Goal: Task Accomplishment & Management: Complete application form

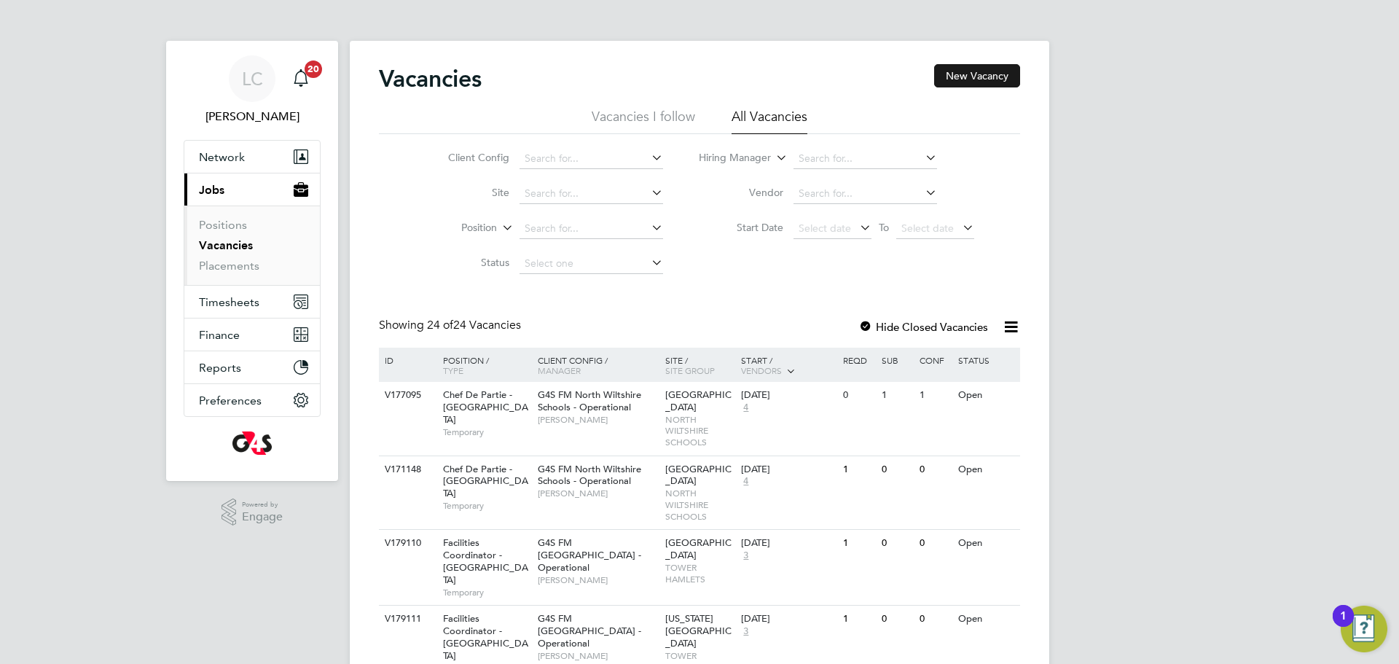
click at [976, 80] on button "New Vacancy" at bounding box center [977, 75] width 86 height 23
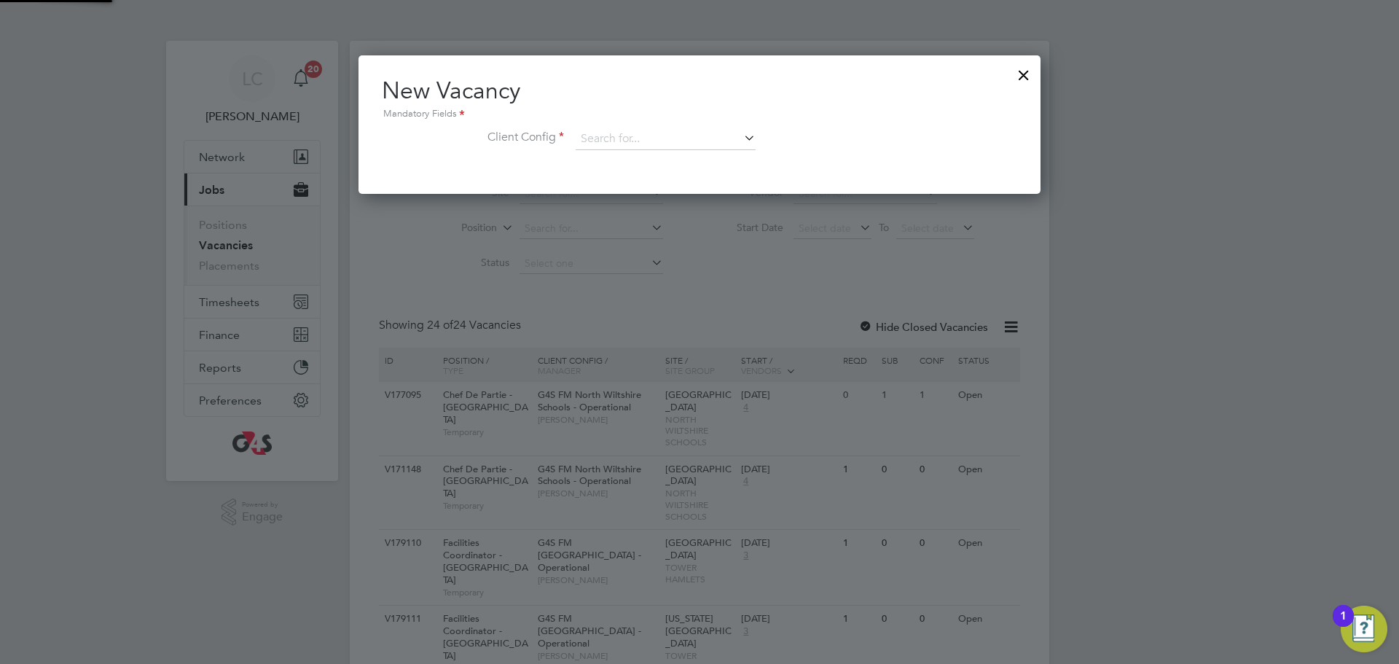
scroll to position [138, 683]
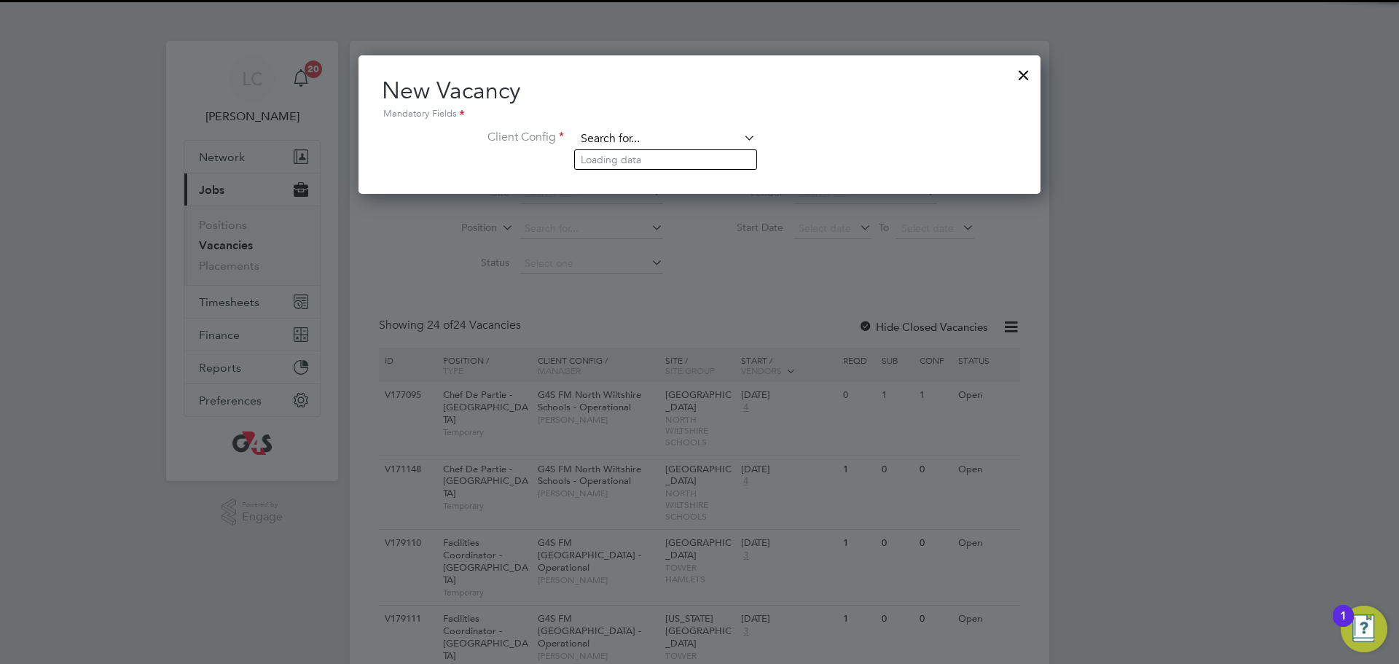
click at [723, 137] on input at bounding box center [666, 139] width 180 height 22
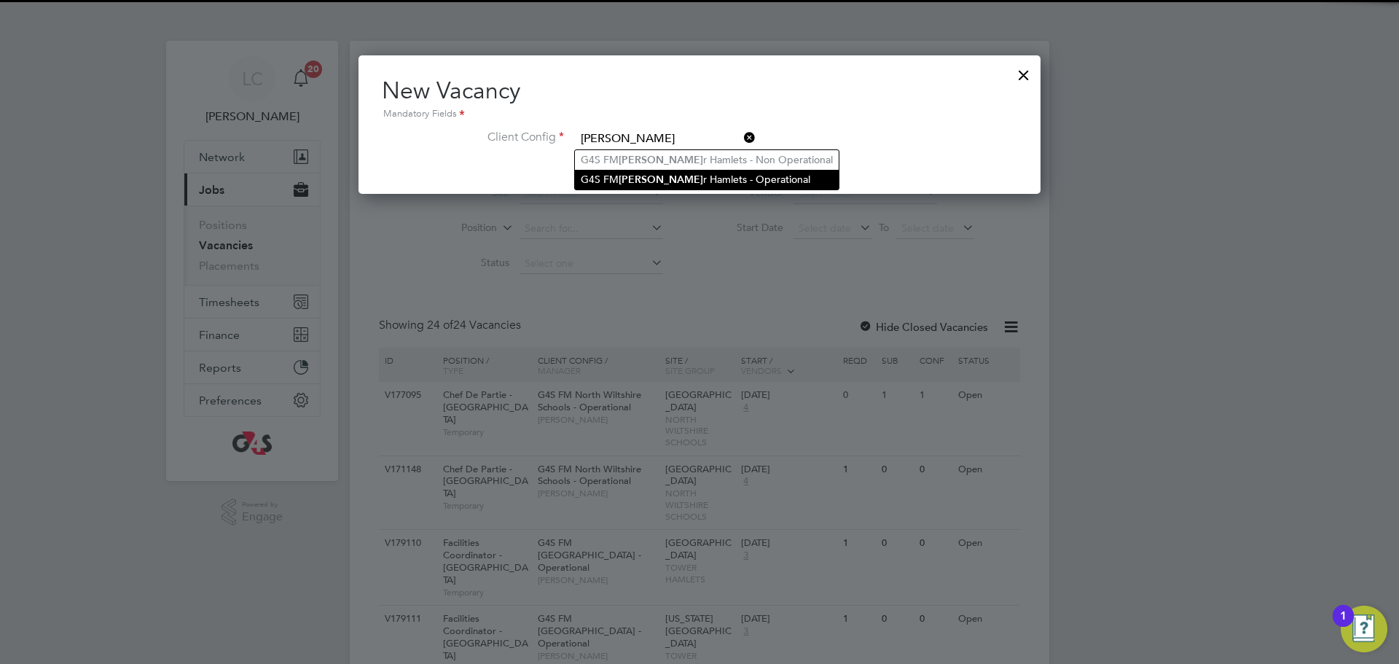
click at [712, 175] on li "G4S [PERSON_NAME] r Hamlets - Operational" at bounding box center [707, 180] width 264 height 20
type input "G4S FM [GEOGRAPHIC_DATA] - Operational"
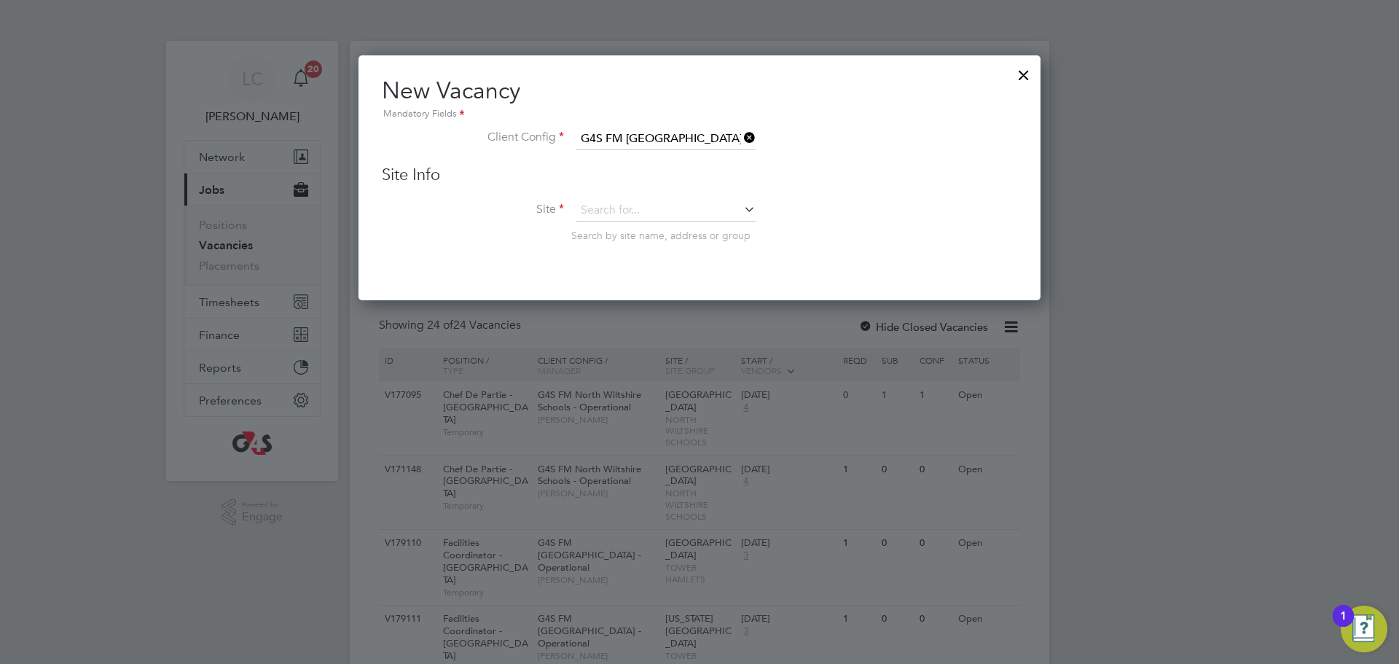
scroll to position [246, 683]
click at [647, 215] on input at bounding box center [666, 211] width 180 height 22
click at [651, 232] on li "[PERSON_NAME][GEOGRAPHIC_DATA]" at bounding box center [675, 231] width 201 height 20
type input "[PERSON_NAME][GEOGRAPHIC_DATA]"
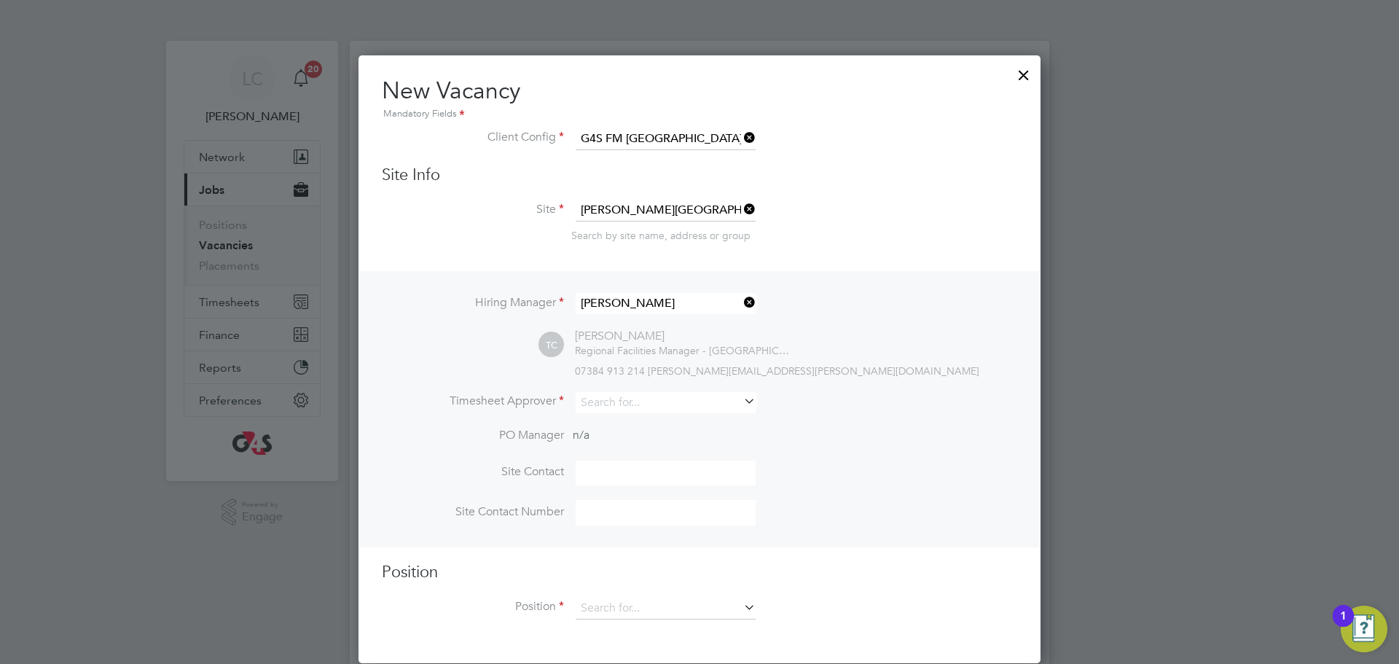
scroll to position [610, 683]
click at [620, 398] on input at bounding box center [666, 402] width 180 height 21
click at [632, 420] on li "[PERSON_NAME]" at bounding box center [665, 425] width 181 height 20
type input "[PERSON_NAME]"
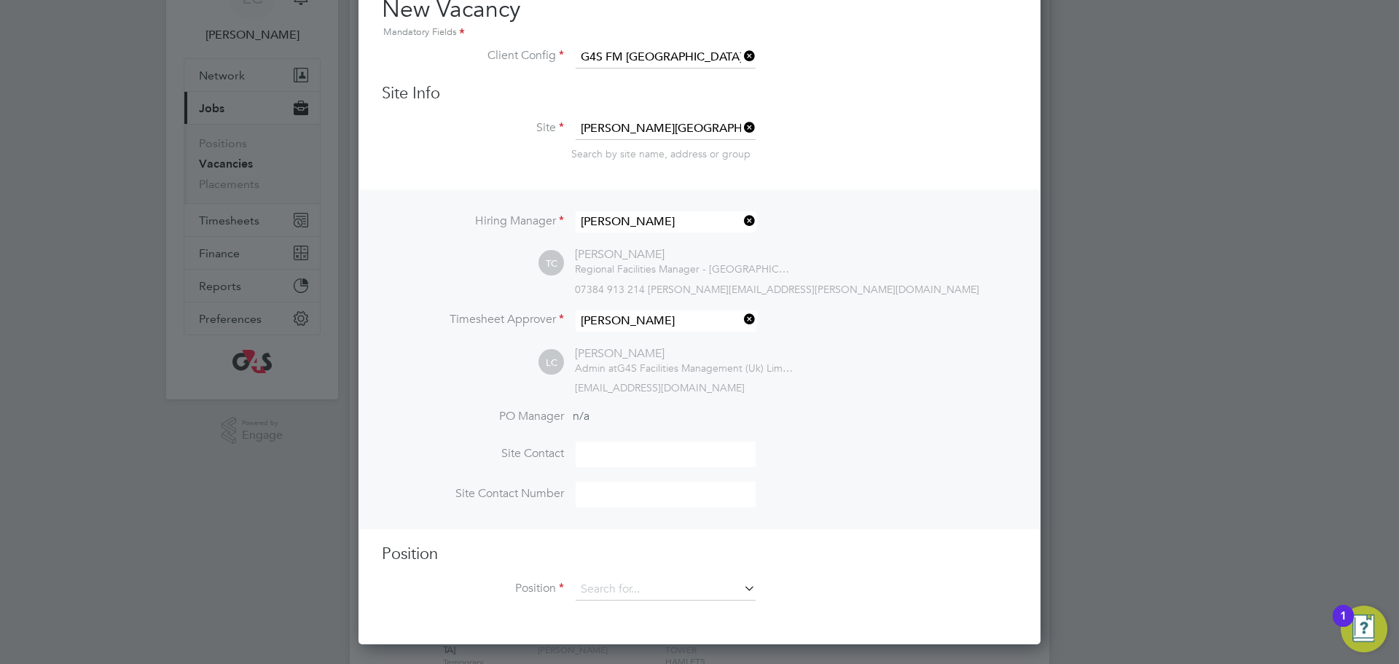
scroll to position [170, 0]
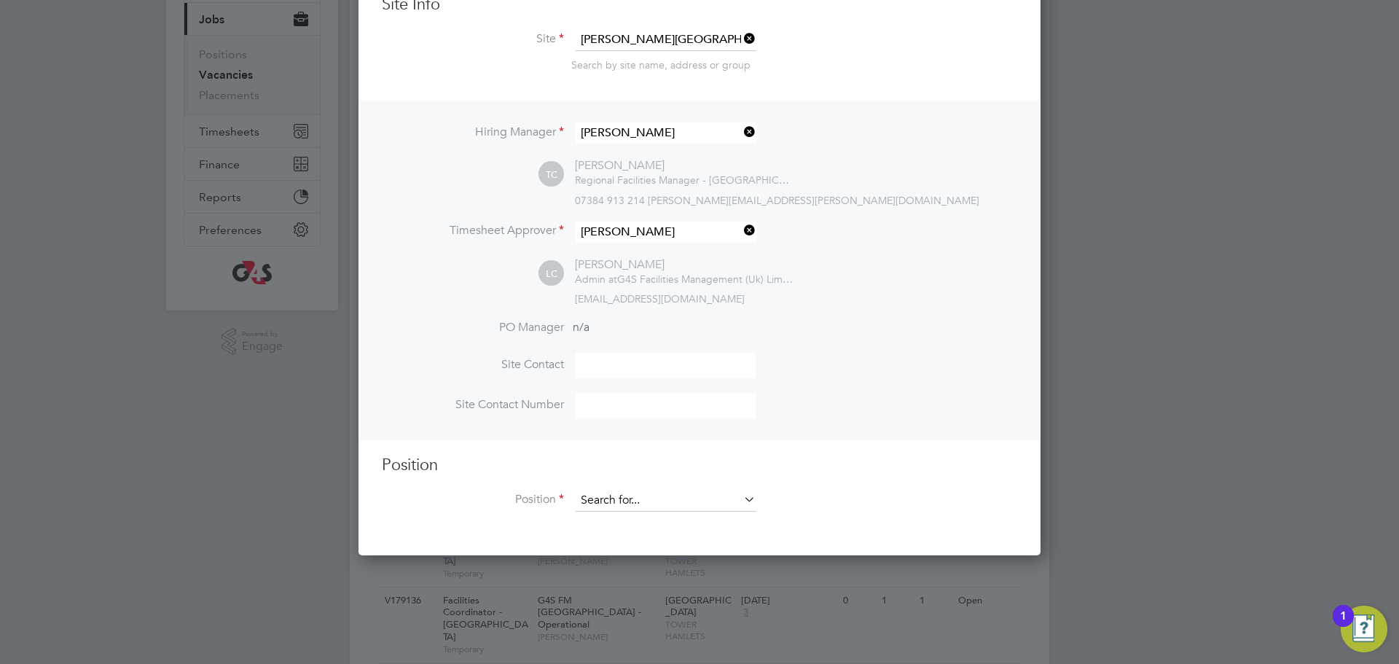
click at [656, 503] on input at bounding box center [666, 501] width 180 height 22
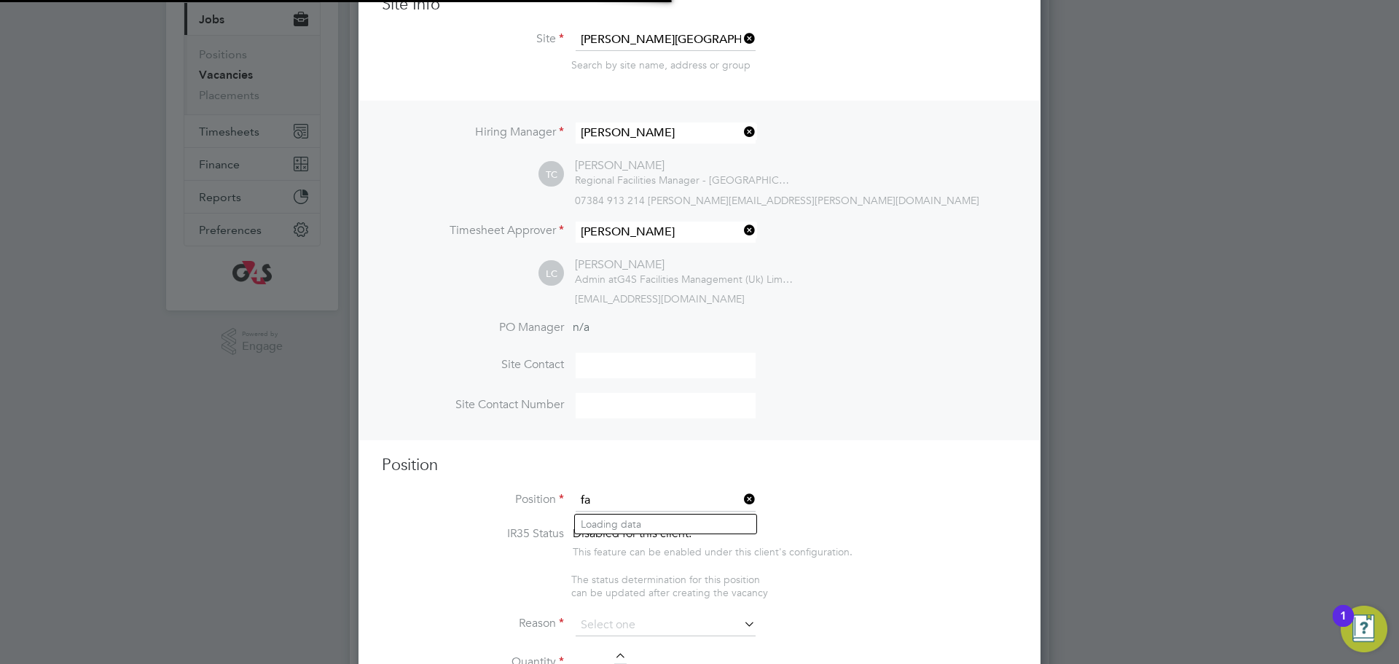
scroll to position [2276, 683]
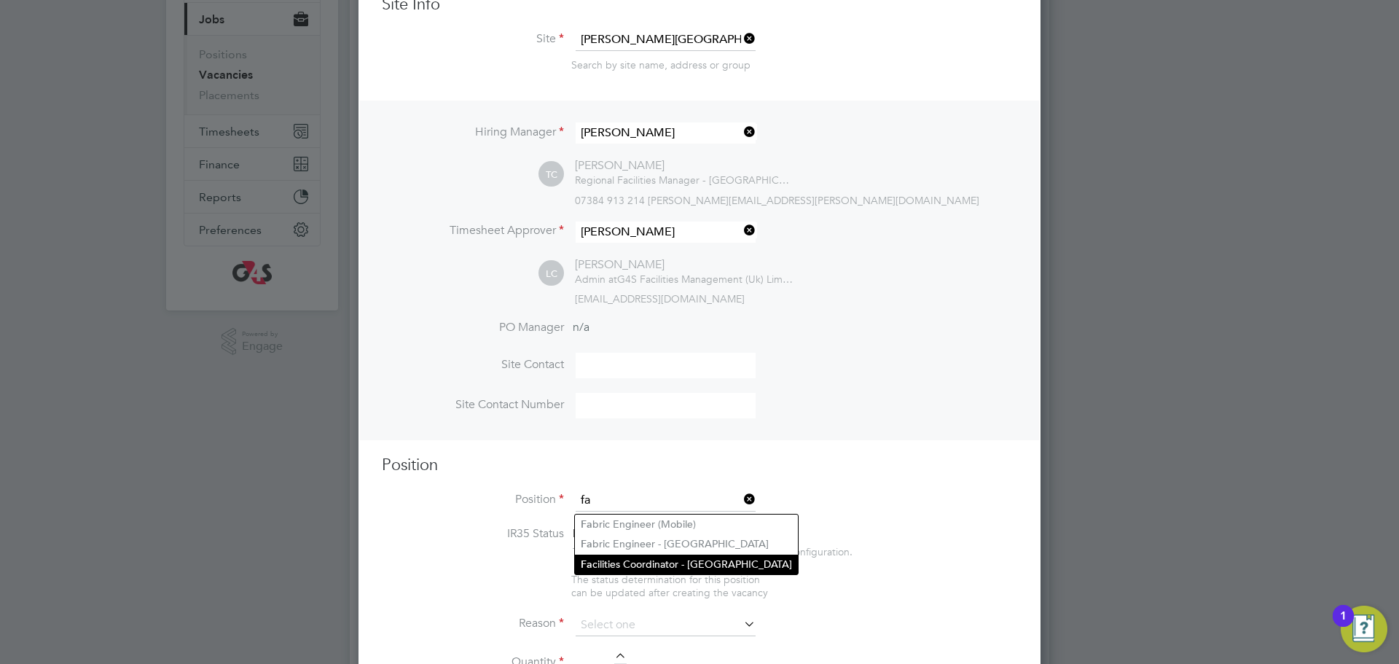
click at [677, 557] on li "Fa cilities Coordinator - [GEOGRAPHIC_DATA]" at bounding box center [686, 564] width 223 height 20
type input "Facilities Coordinator - [GEOGRAPHIC_DATA]"
type textarea "**Lor Ipsumdo:** Sit Ametconsec Adipiscinge (SE) doei te inci ut lab E3D Magnaa…"
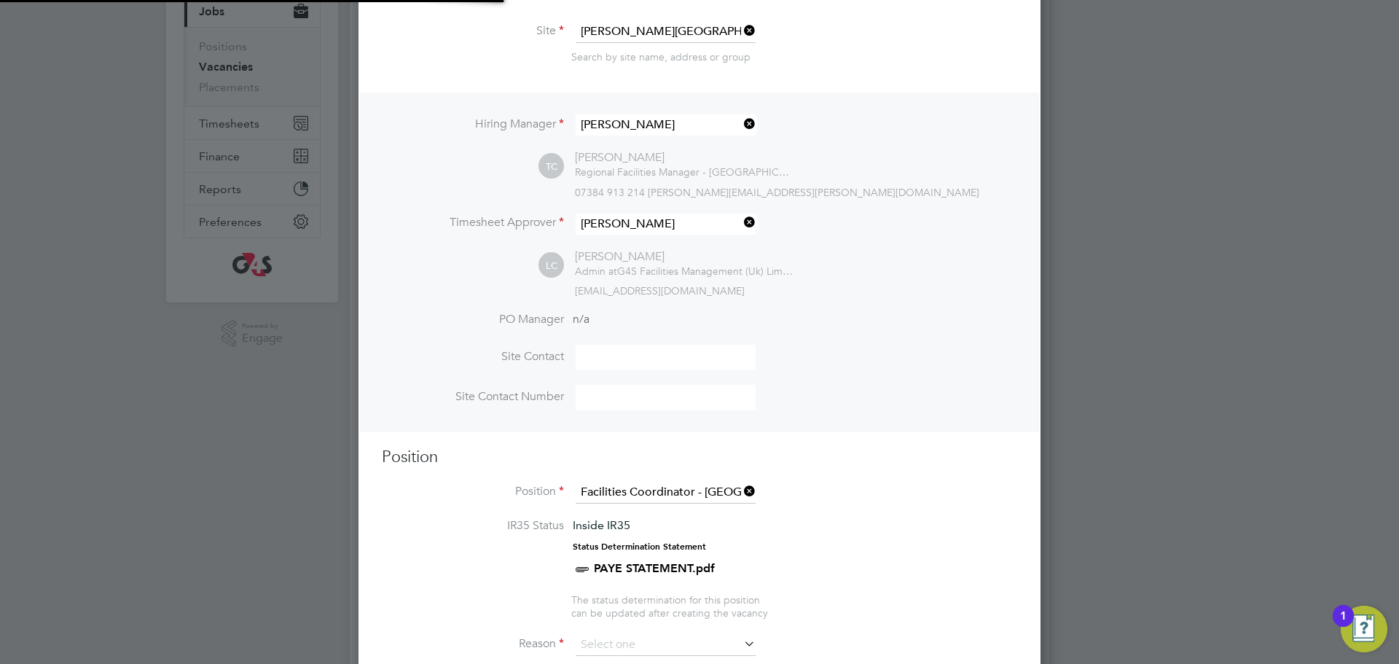
scroll to position [43, 76]
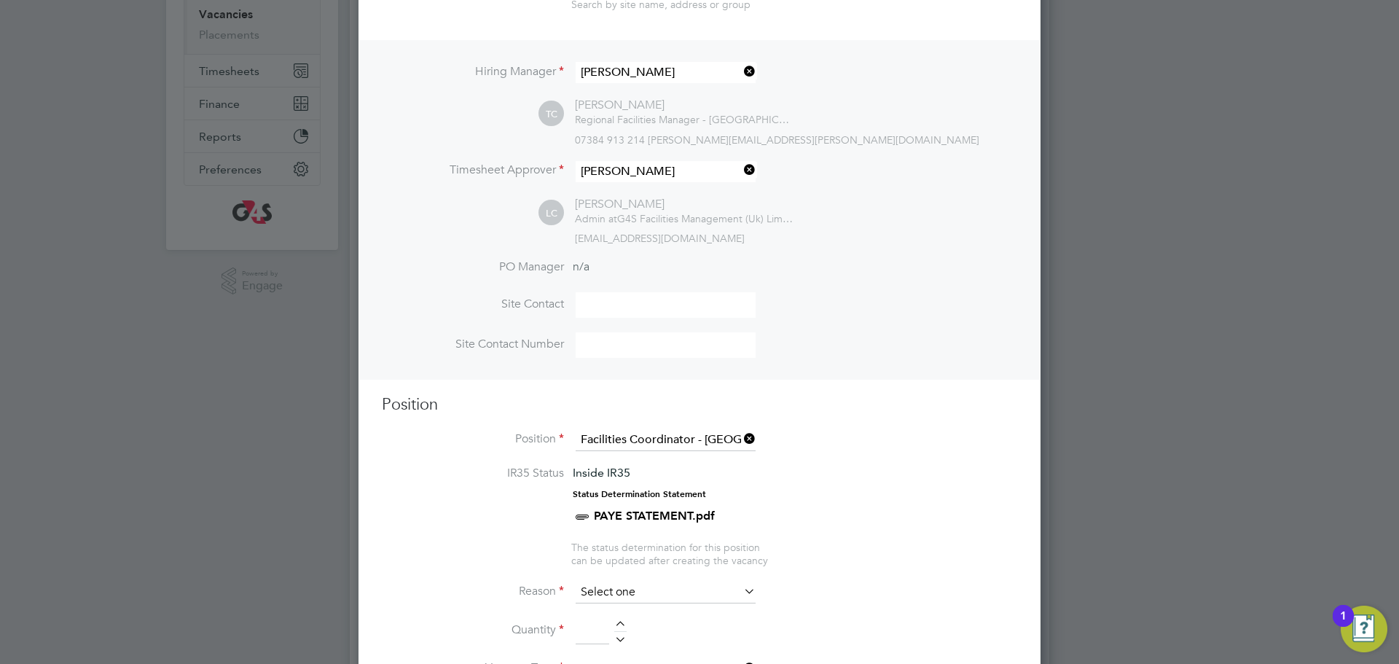
click at [624, 587] on input at bounding box center [666, 592] width 180 height 22
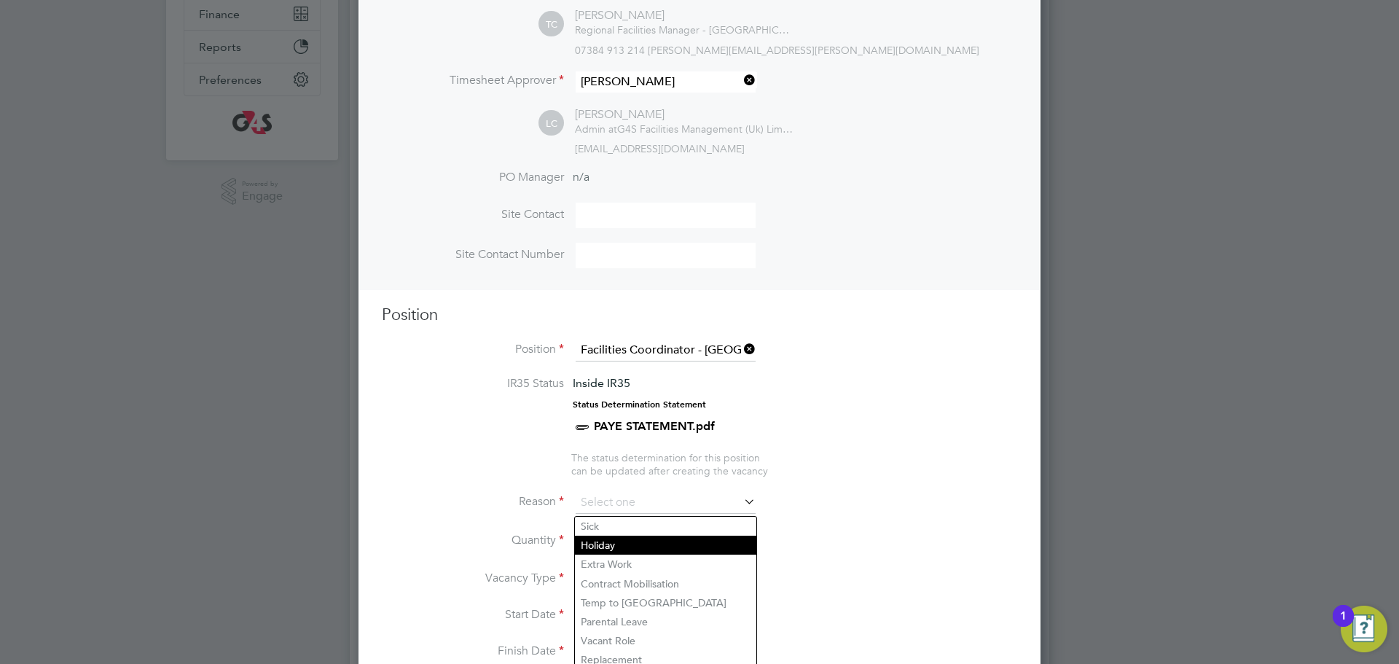
scroll to position [399, 0]
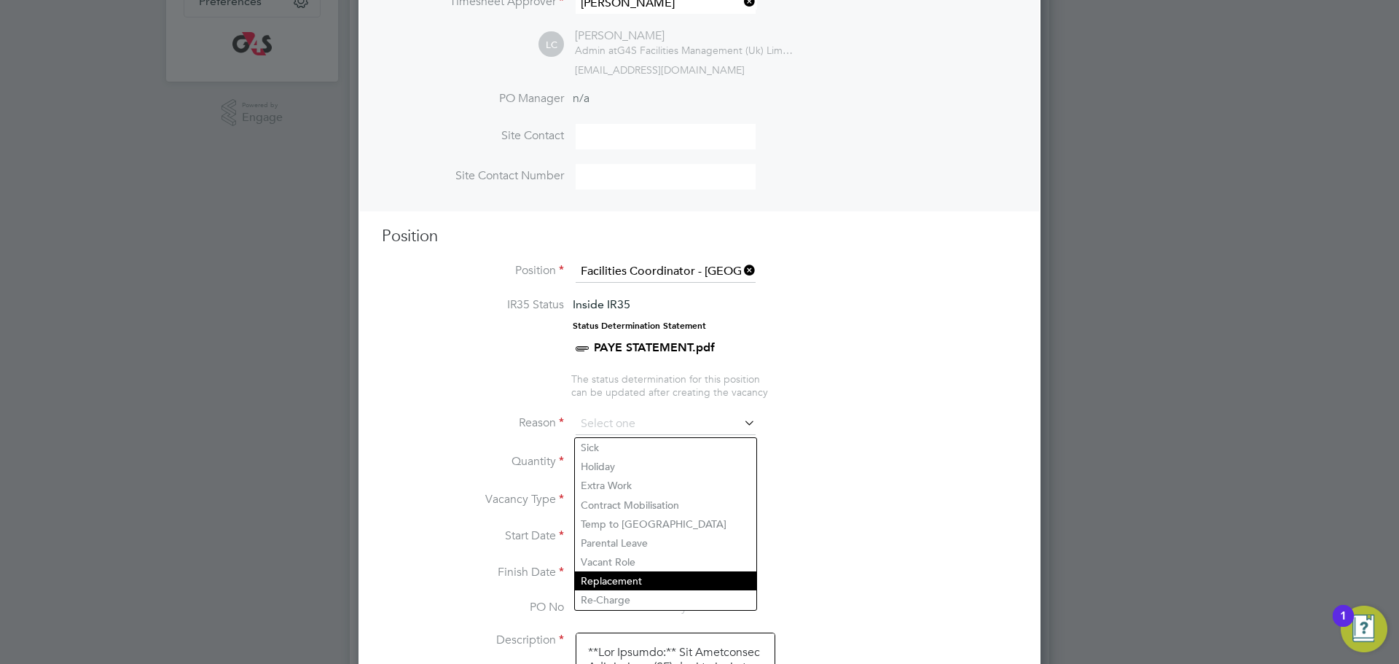
click at [634, 581] on li "Replacement" at bounding box center [665, 580] width 181 height 19
type input "Replacement"
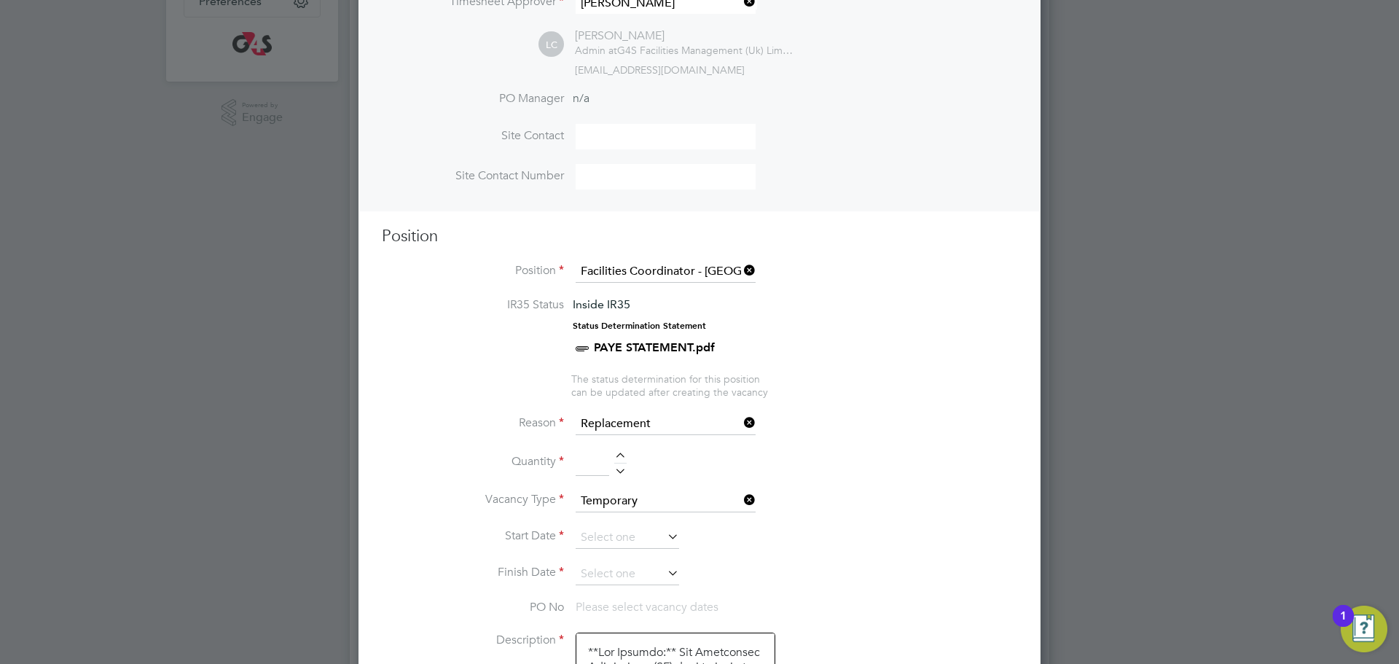
click at [624, 463] on div at bounding box center [620, 457] width 12 height 10
type input "1"
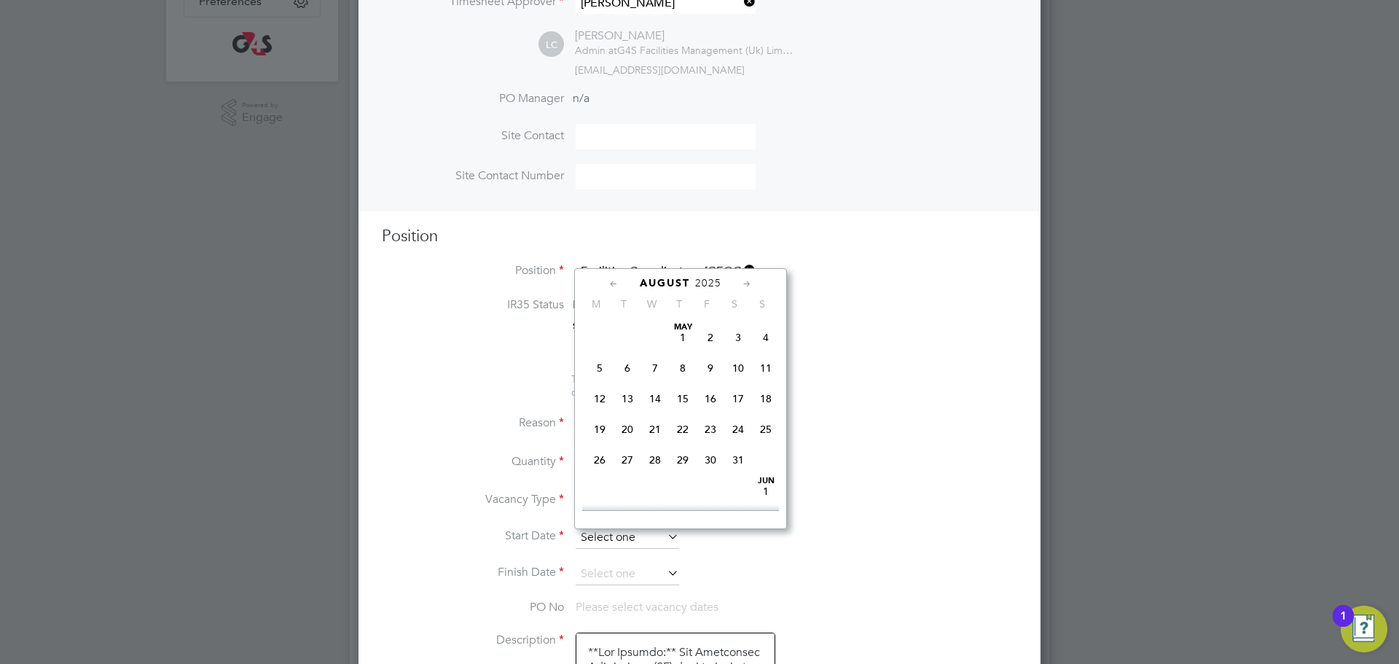
click at [644, 541] on input at bounding box center [627, 538] width 103 height 22
click at [683, 383] on span "28" at bounding box center [683, 370] width 28 height 28
type input "[DATE]"
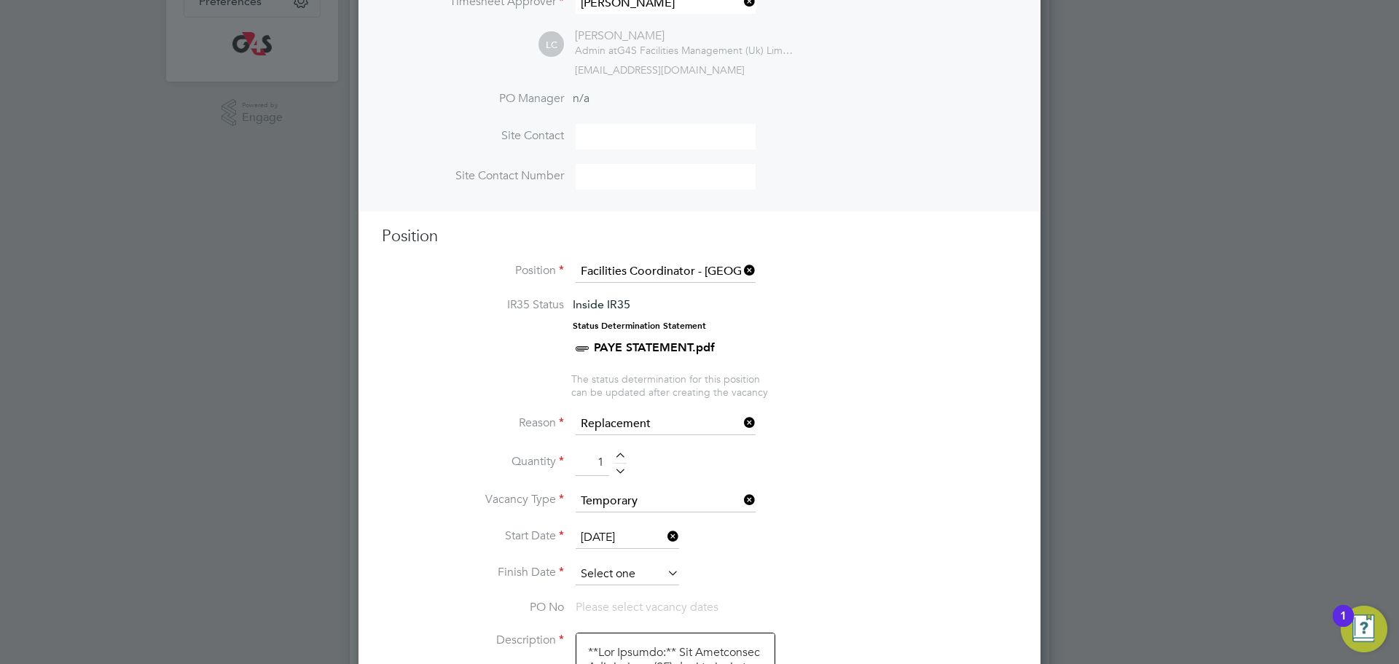
click at [639, 573] on input at bounding box center [627, 574] width 103 height 22
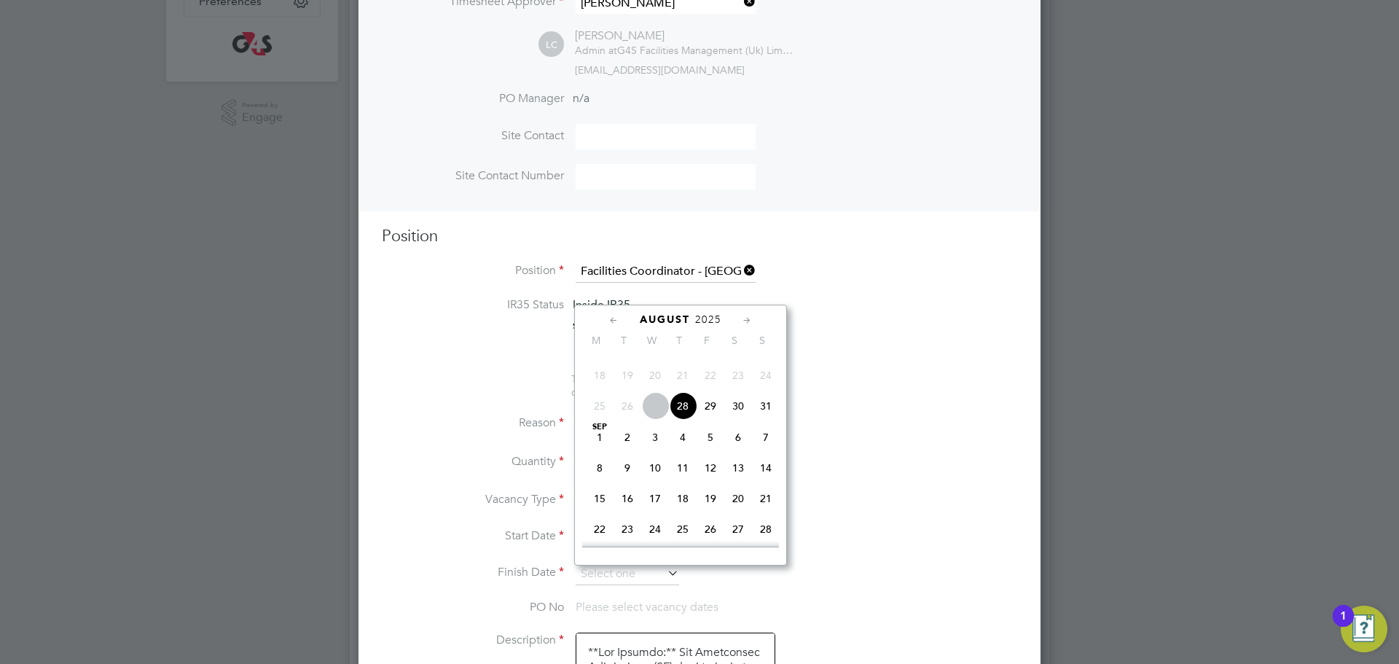
drag, startPoint x: 684, startPoint y: 433, endPoint x: 710, endPoint y: 459, distance: 36.6
click at [683, 420] on span "28" at bounding box center [683, 406] width 28 height 28
type input "[DATE]"
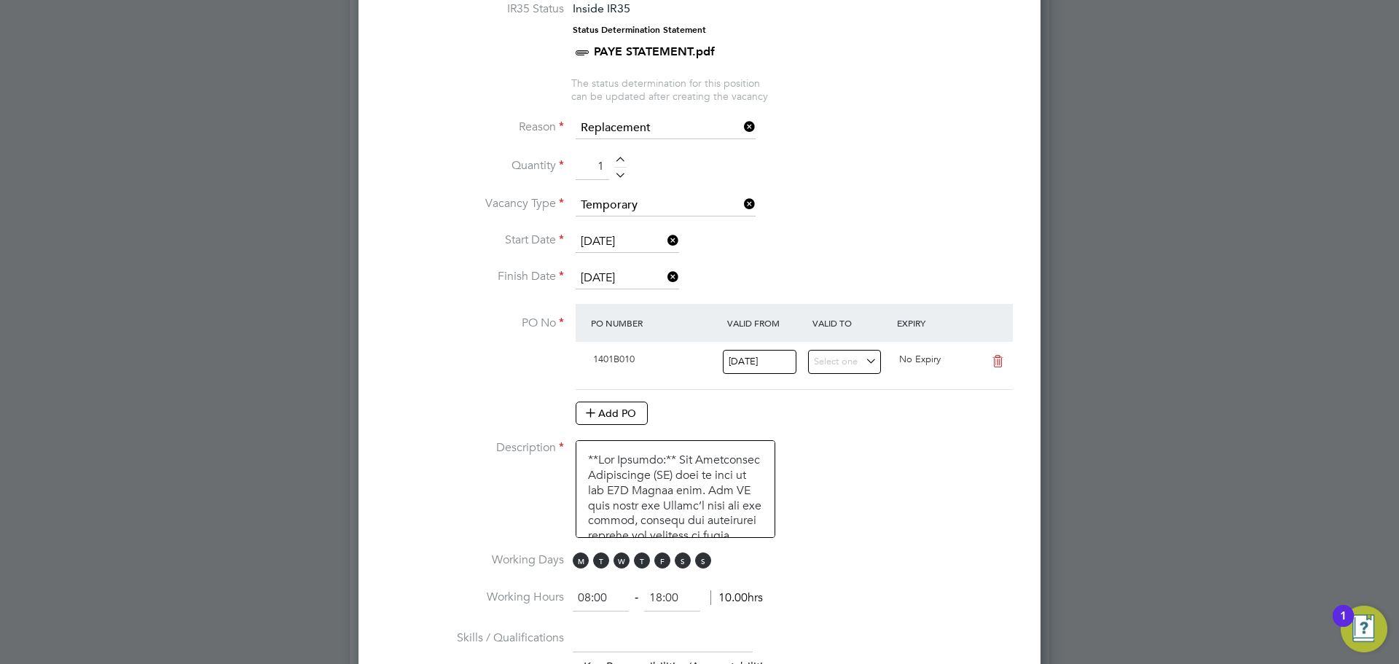
scroll to position [696, 0]
click at [578, 564] on span "M" at bounding box center [581, 559] width 16 height 16
click at [603, 564] on span "T" at bounding box center [601, 559] width 16 height 16
click at [630, 561] on span "M T W T F S S" at bounding box center [644, 559] width 143 height 16
click at [642, 560] on span "T" at bounding box center [642, 559] width 16 height 16
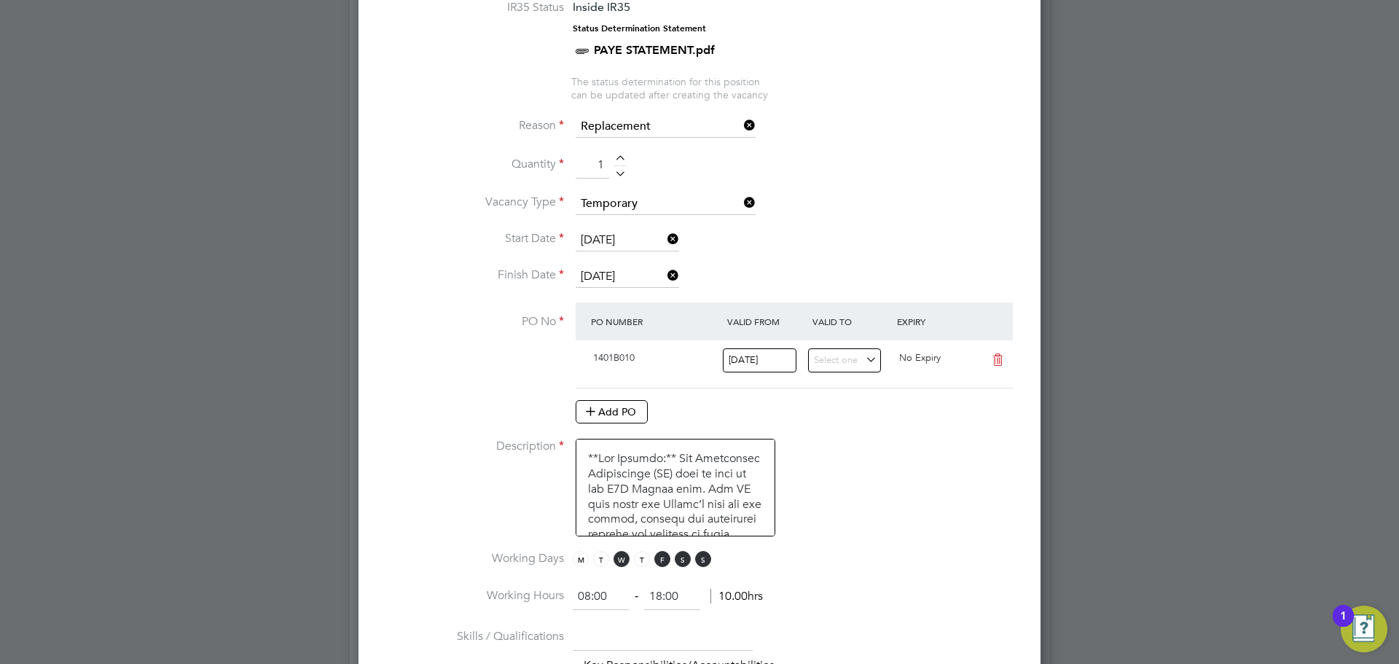
click at [690, 563] on span "M T W T F S S" at bounding box center [644, 559] width 143 height 16
click at [705, 560] on span "S" at bounding box center [703, 559] width 16 height 16
click at [691, 560] on span "M T W T F S S" at bounding box center [644, 559] width 143 height 16
click at [666, 562] on span "F" at bounding box center [662, 559] width 16 height 16
click at [679, 560] on span "S" at bounding box center [683, 559] width 16 height 16
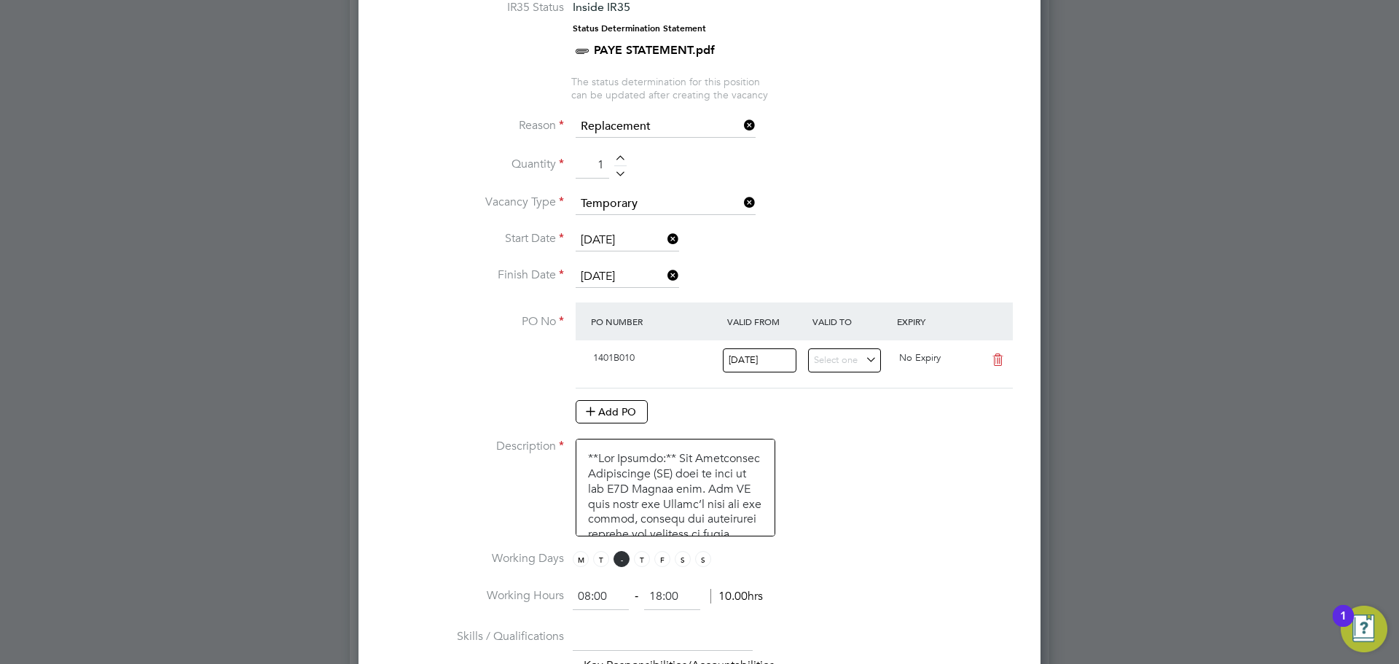
click at [613, 559] on span "W" at bounding box center [621, 559] width 16 height 16
drag, startPoint x: 639, startPoint y: 562, endPoint x: 646, endPoint y: 574, distance: 13.7
click at [640, 563] on span "T" at bounding box center [642, 559] width 16 height 16
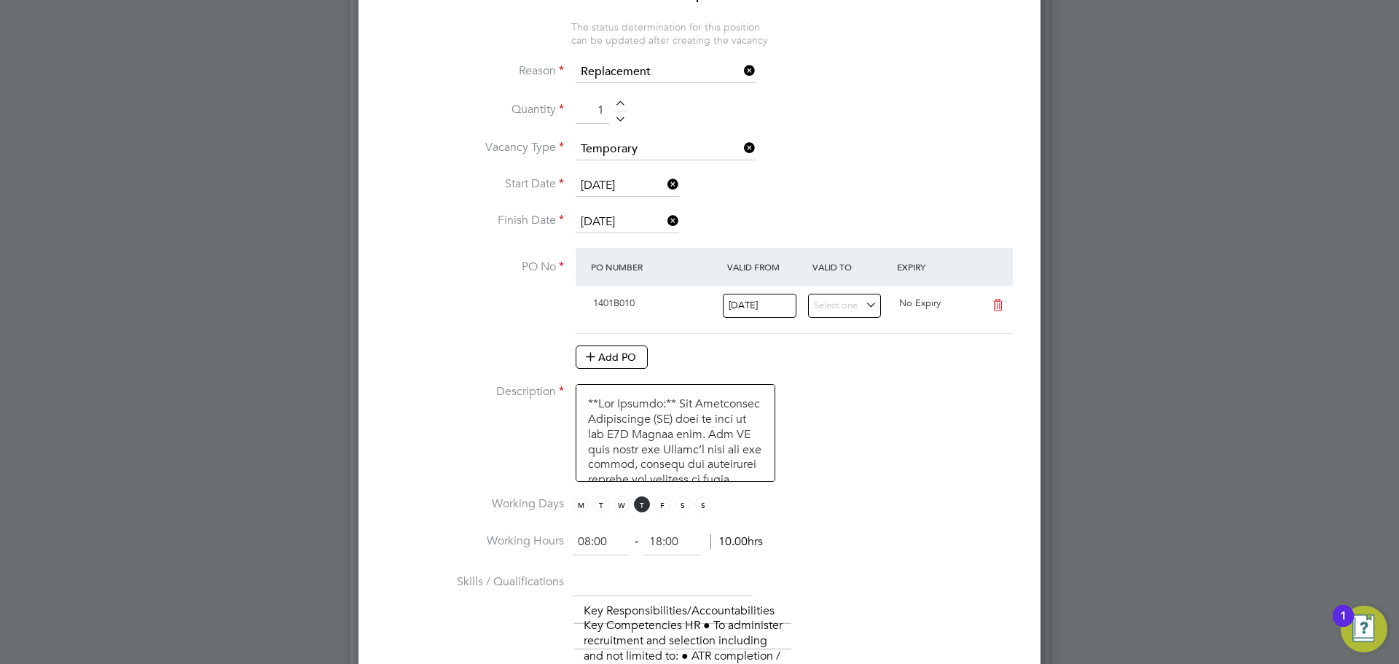
scroll to position [761, 0]
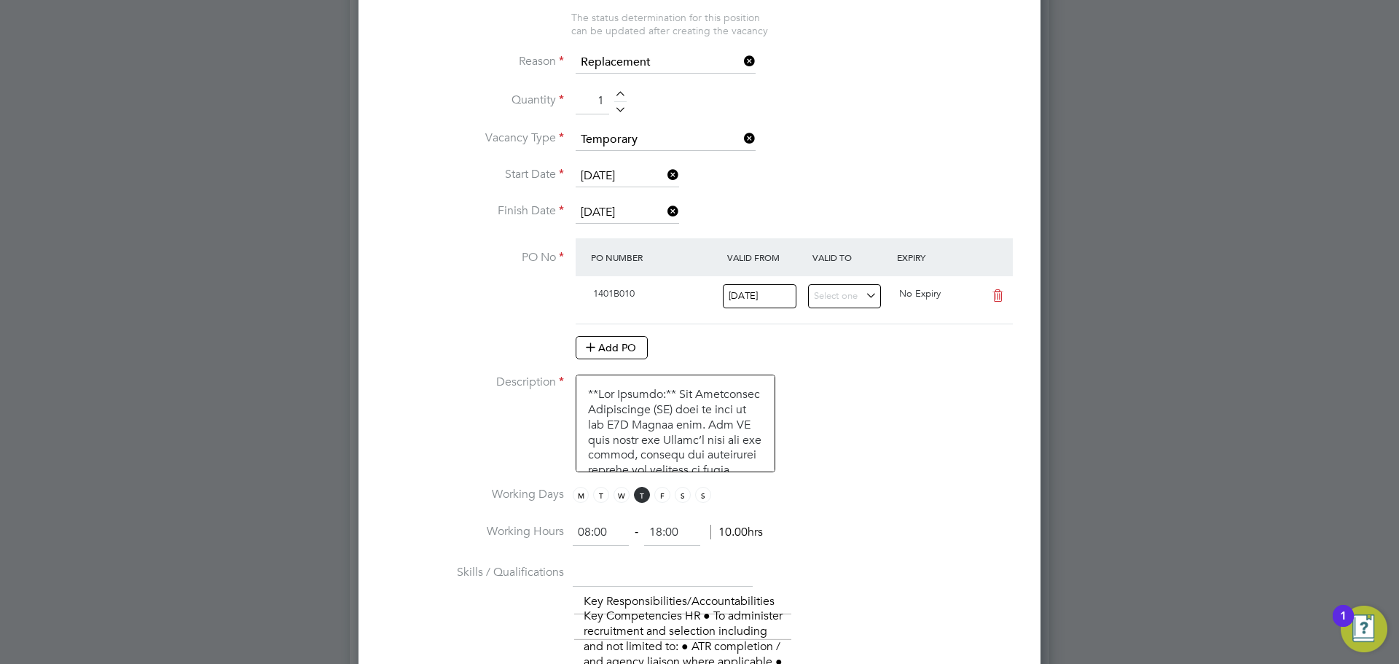
drag, startPoint x: 613, startPoint y: 525, endPoint x: 586, endPoint y: 522, distance: 27.0
click at [586, 522] on input "08:00" at bounding box center [601, 532] width 56 height 26
type input "07:00"
drag, startPoint x: 702, startPoint y: 524, endPoint x: 640, endPoint y: 533, distance: 62.6
click at [640, 533] on div "07:00 ‐ 18:00 11.00hrs" at bounding box center [668, 532] width 190 height 26
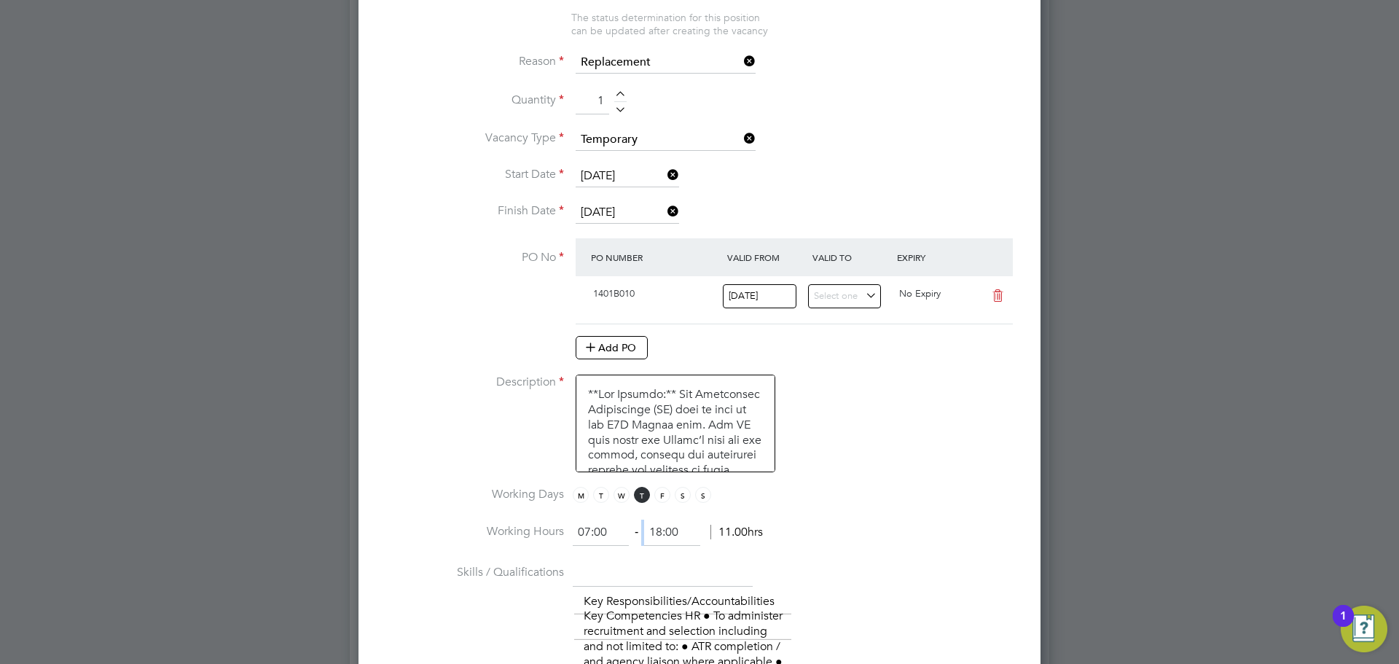
click at [664, 535] on input "18:00" at bounding box center [672, 532] width 56 height 26
drag, startPoint x: 684, startPoint y: 536, endPoint x: 639, endPoint y: 535, distance: 45.2
click at [639, 535] on ng-form "07:00 ‐ 18:00 11.00hrs" at bounding box center [668, 532] width 190 height 15
type input "17:30"
drag, startPoint x: 956, startPoint y: 496, endPoint x: 933, endPoint y: 494, distance: 23.4
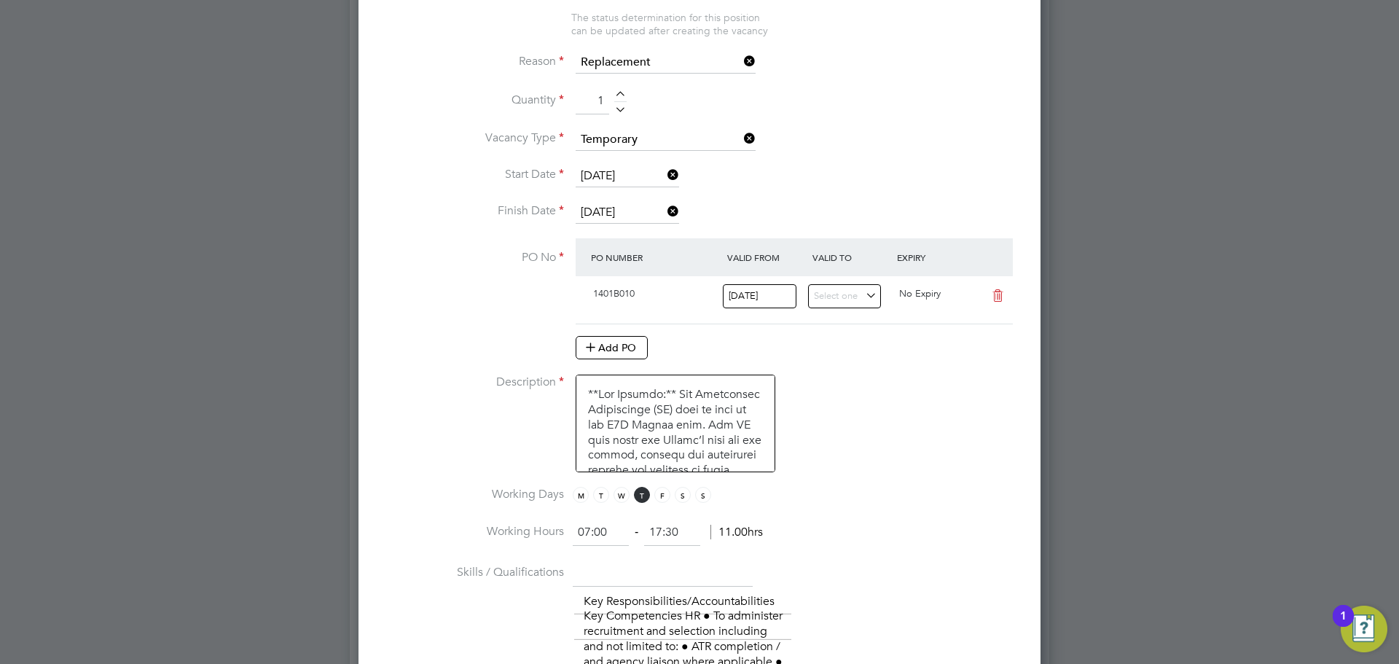
click at [955, 496] on li "Working Days M T W T F S S" at bounding box center [699, 503] width 635 height 33
click at [890, 427] on li "Description" at bounding box center [699, 430] width 635 height 112
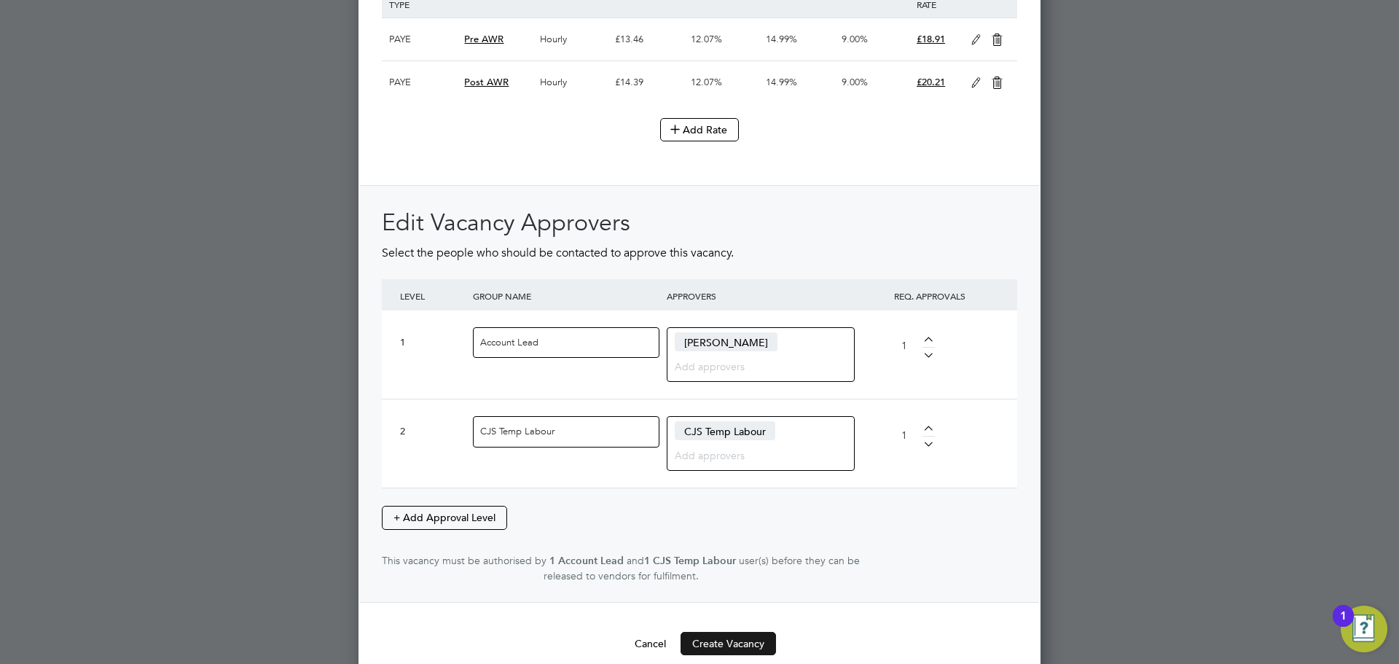
scroll to position [3191, 0]
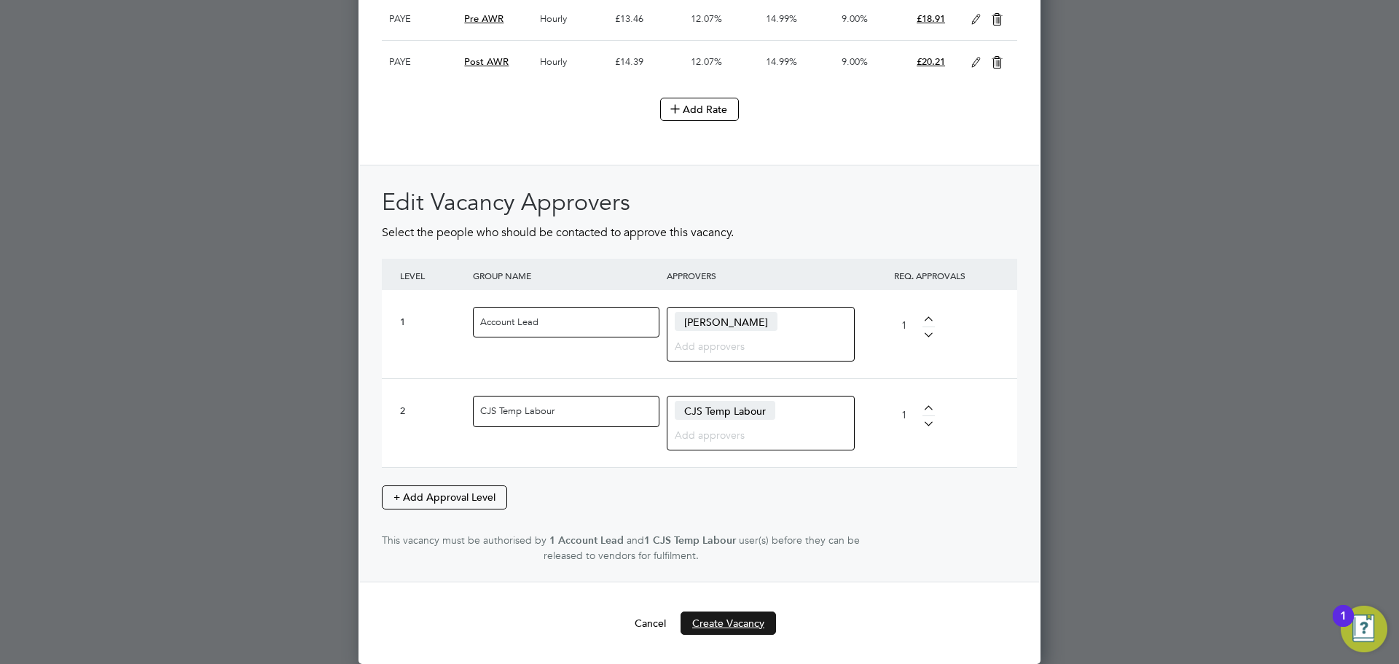
click at [733, 616] on button "Create Vacancy" at bounding box center [727, 622] width 95 height 23
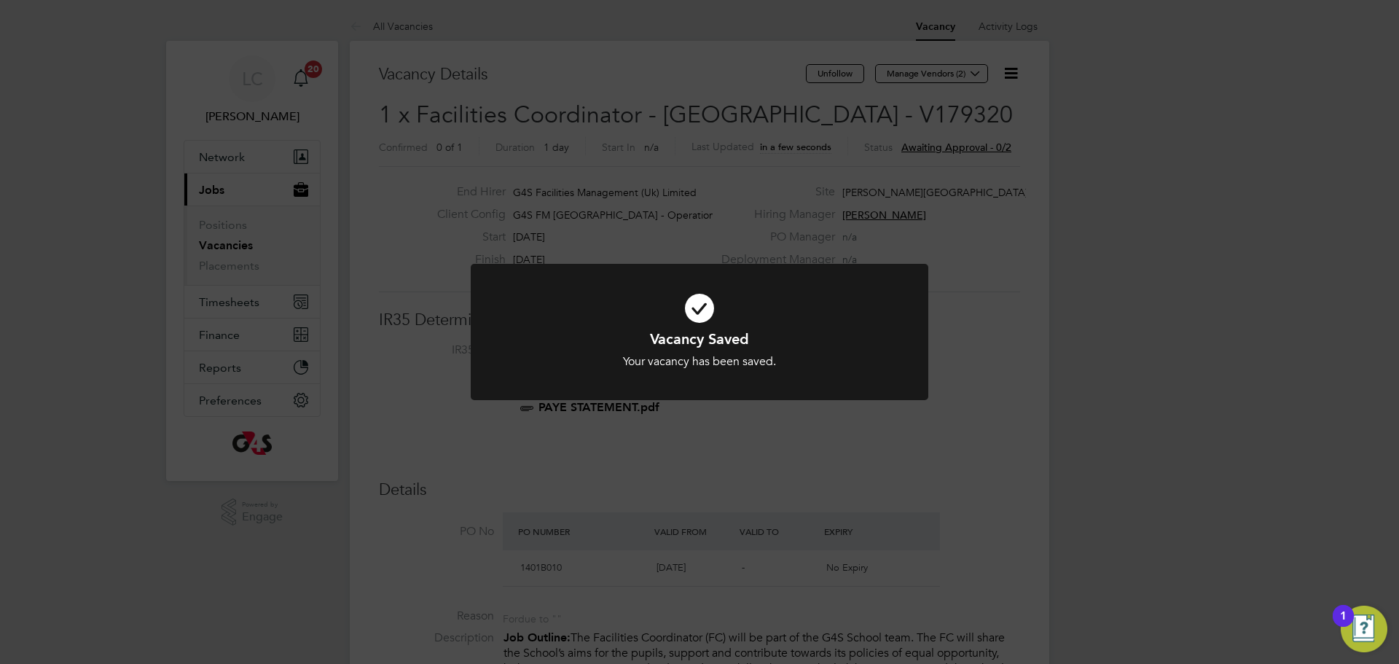
click at [797, 198] on div "Vacancy Saved Your vacancy has been saved. Cancel Okay" at bounding box center [699, 332] width 1399 height 664
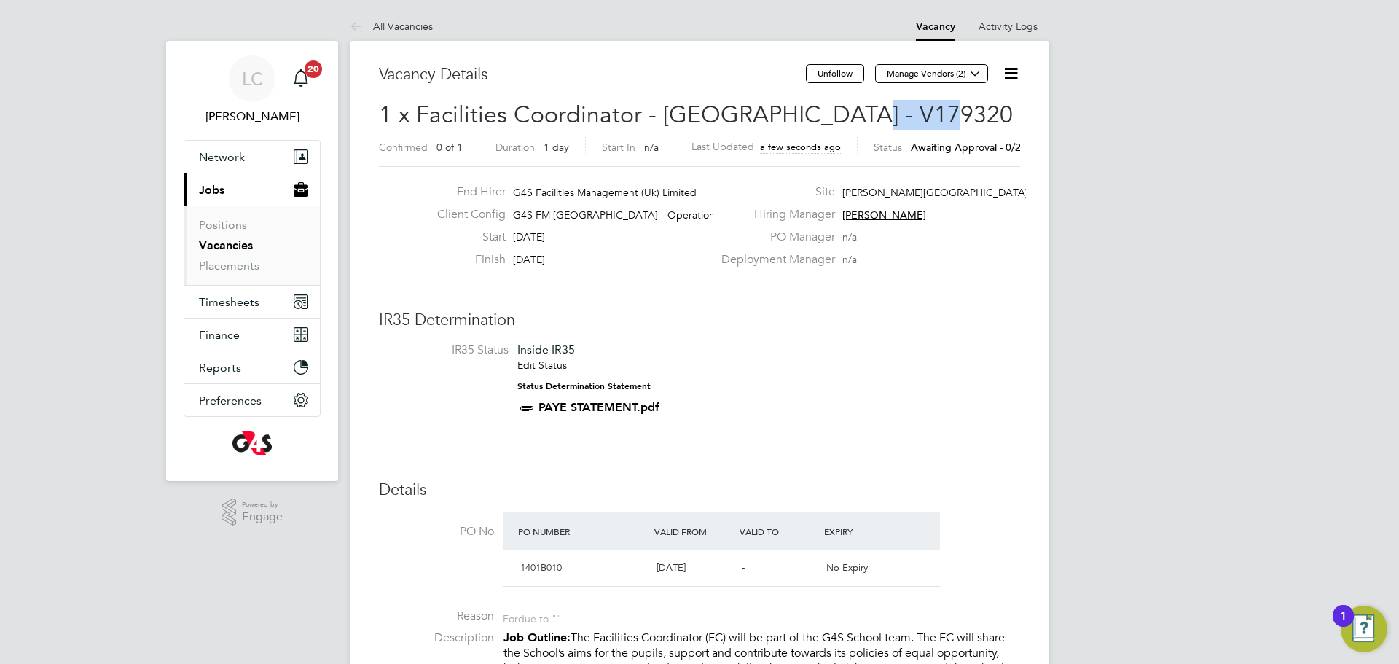
drag, startPoint x: 836, startPoint y: 116, endPoint x: 943, endPoint y: 102, distance: 108.7
click at [943, 102] on h2 "1 x Facilities Coordinator - Tower Hamlets - V179320 Confirmed 0 of 1 Duration …" at bounding box center [699, 130] width 641 height 61
copy span "V179320"
click at [959, 69] on button "Manage Vendors (2)" at bounding box center [931, 73] width 113 height 19
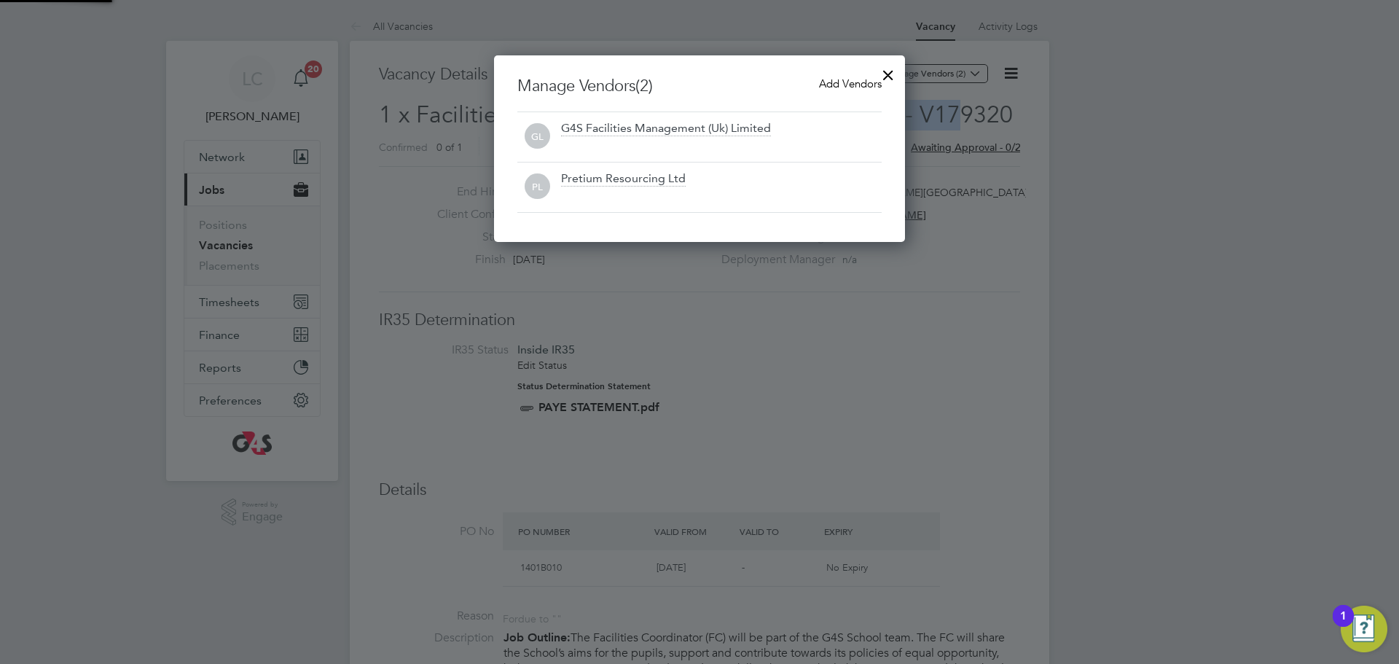
scroll to position [186, 412]
click at [849, 87] on span "Add Vendors" at bounding box center [850, 83] width 63 height 14
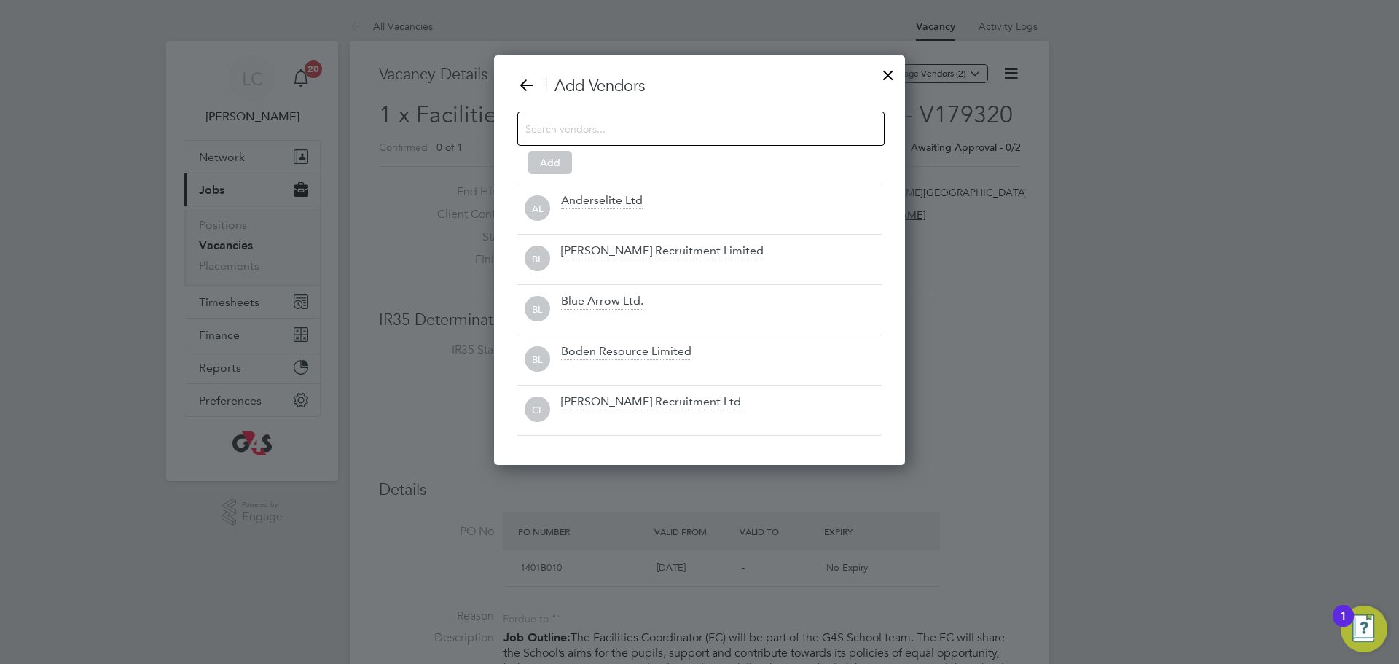
click at [644, 134] on input at bounding box center [689, 128] width 328 height 19
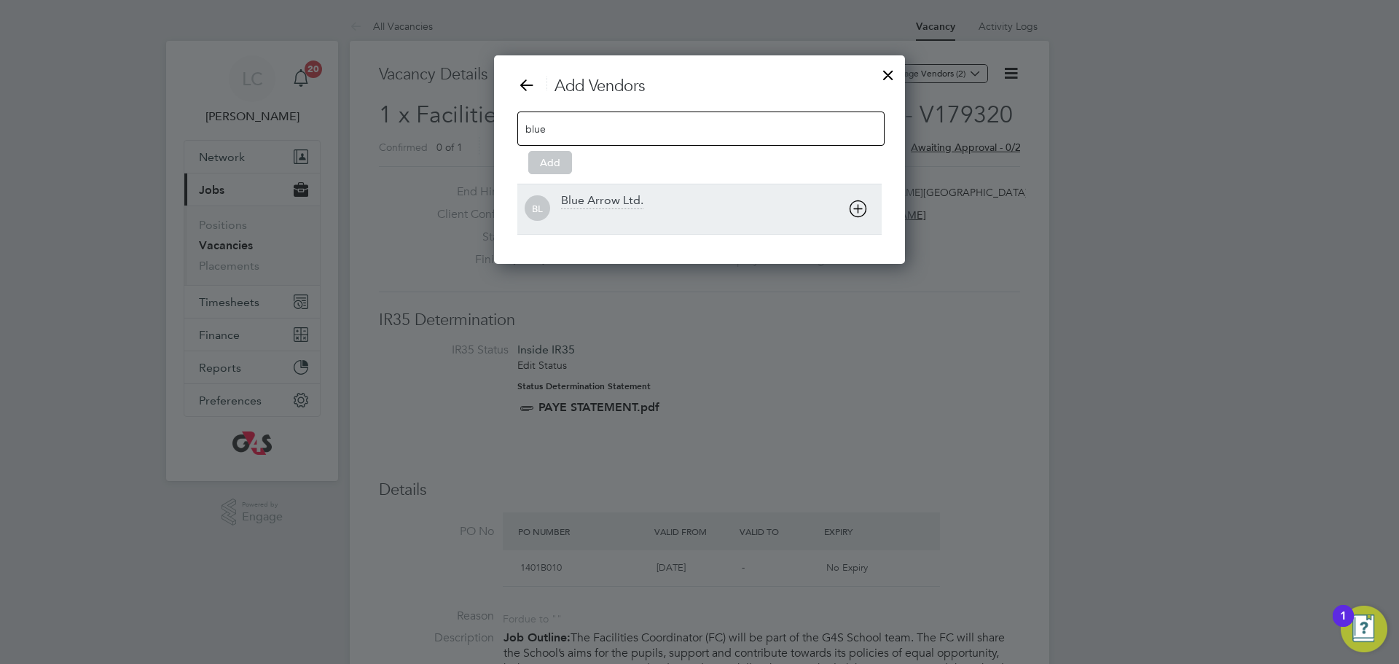
type input "blue"
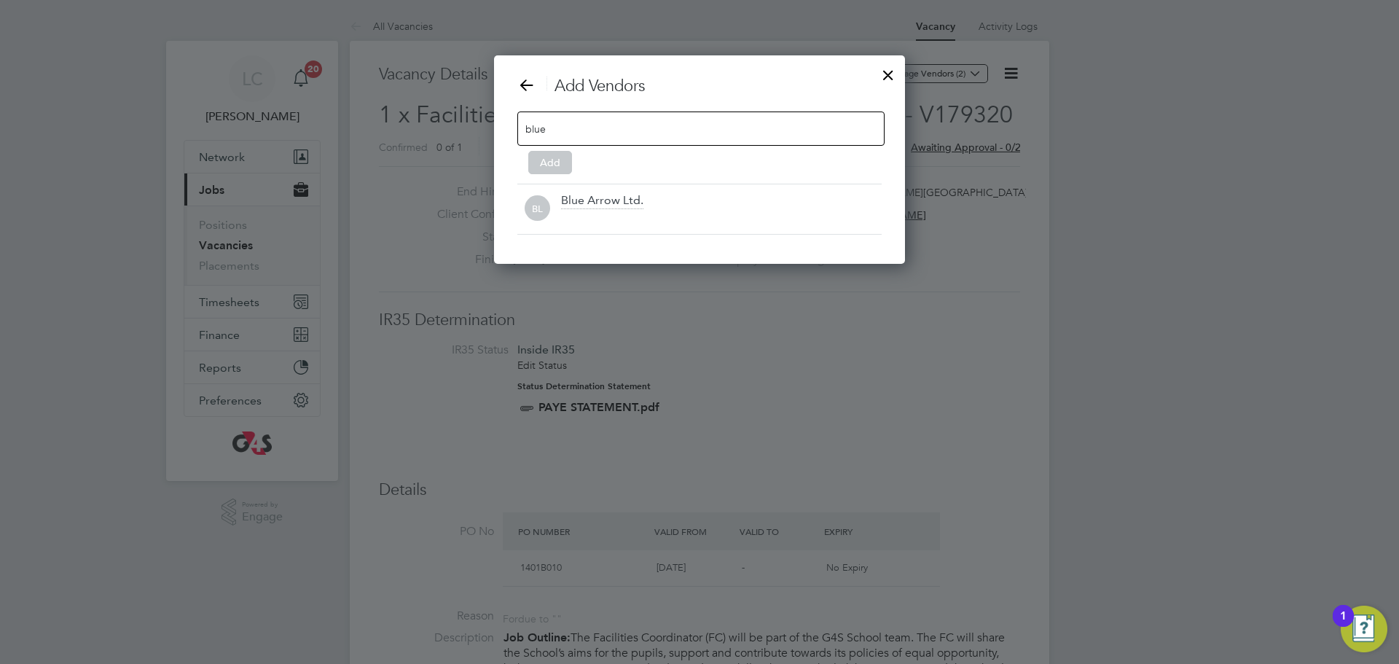
drag, startPoint x: 608, startPoint y: 224, endPoint x: 592, endPoint y: 212, distance: 19.2
click at [608, 224] on div at bounding box center [721, 218] width 321 height 15
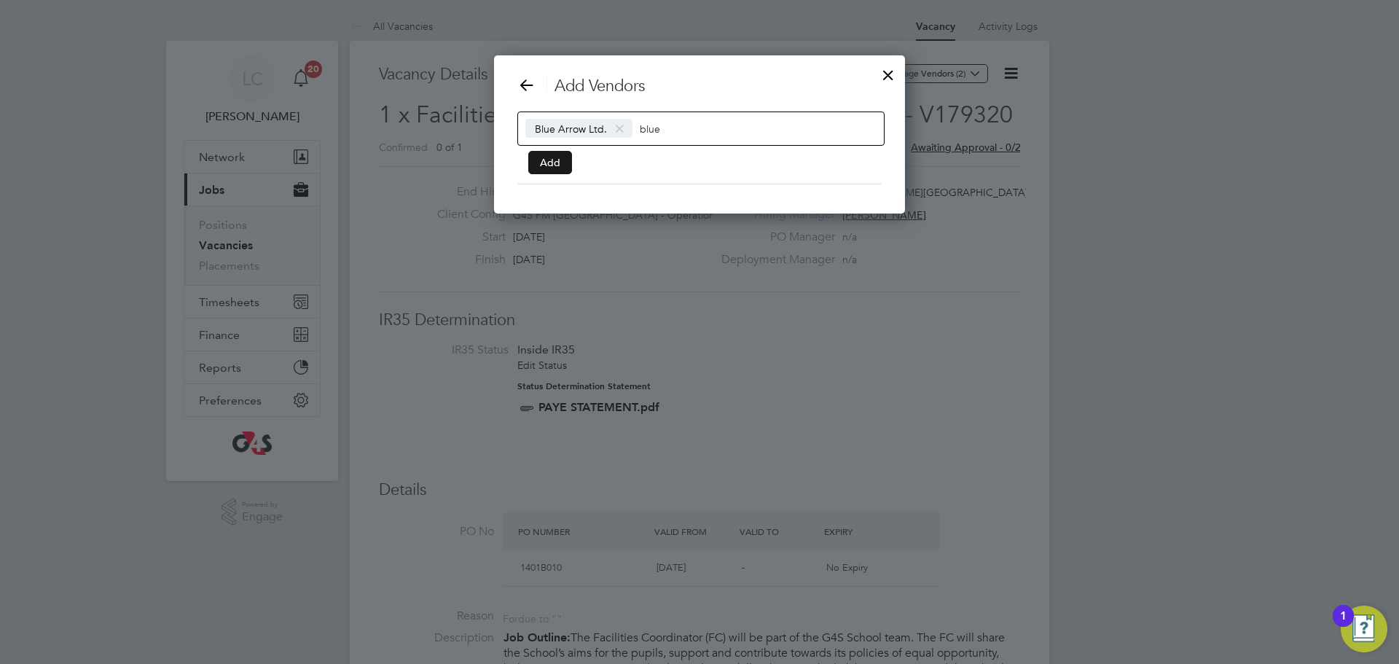
click at [554, 169] on button "Add" at bounding box center [550, 162] width 44 height 23
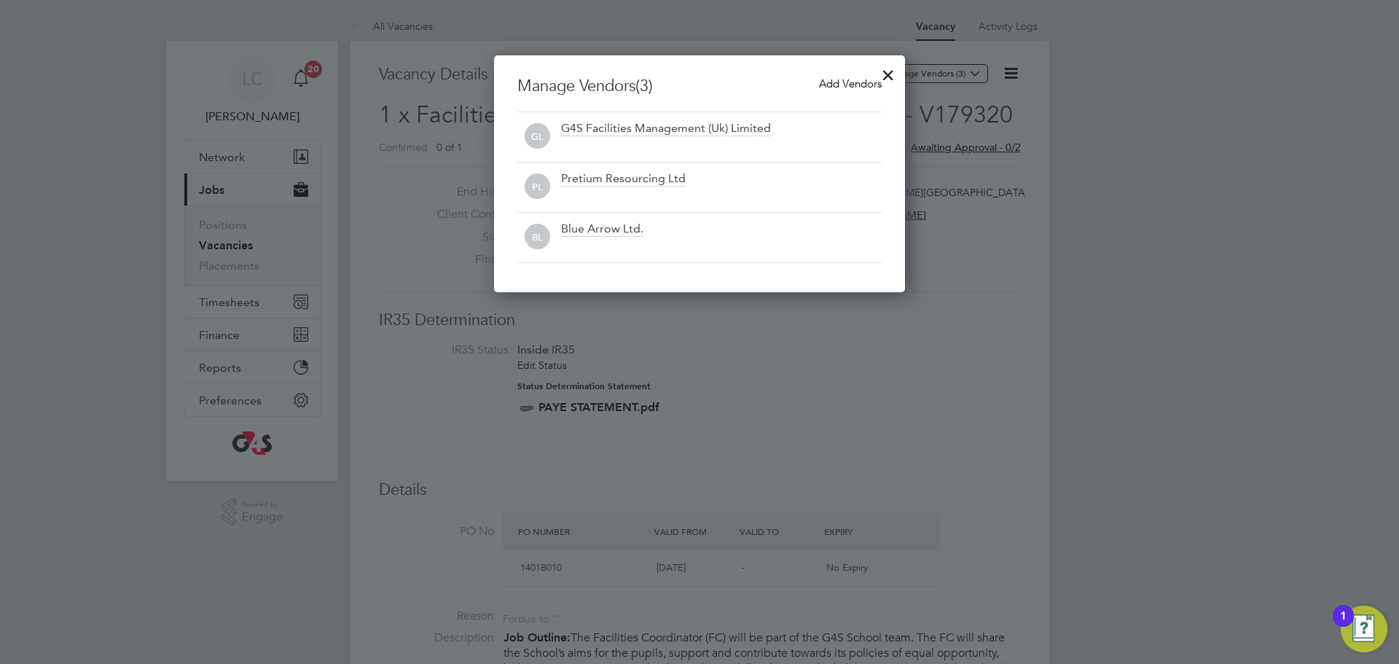
click at [885, 76] on div at bounding box center [888, 71] width 26 height 26
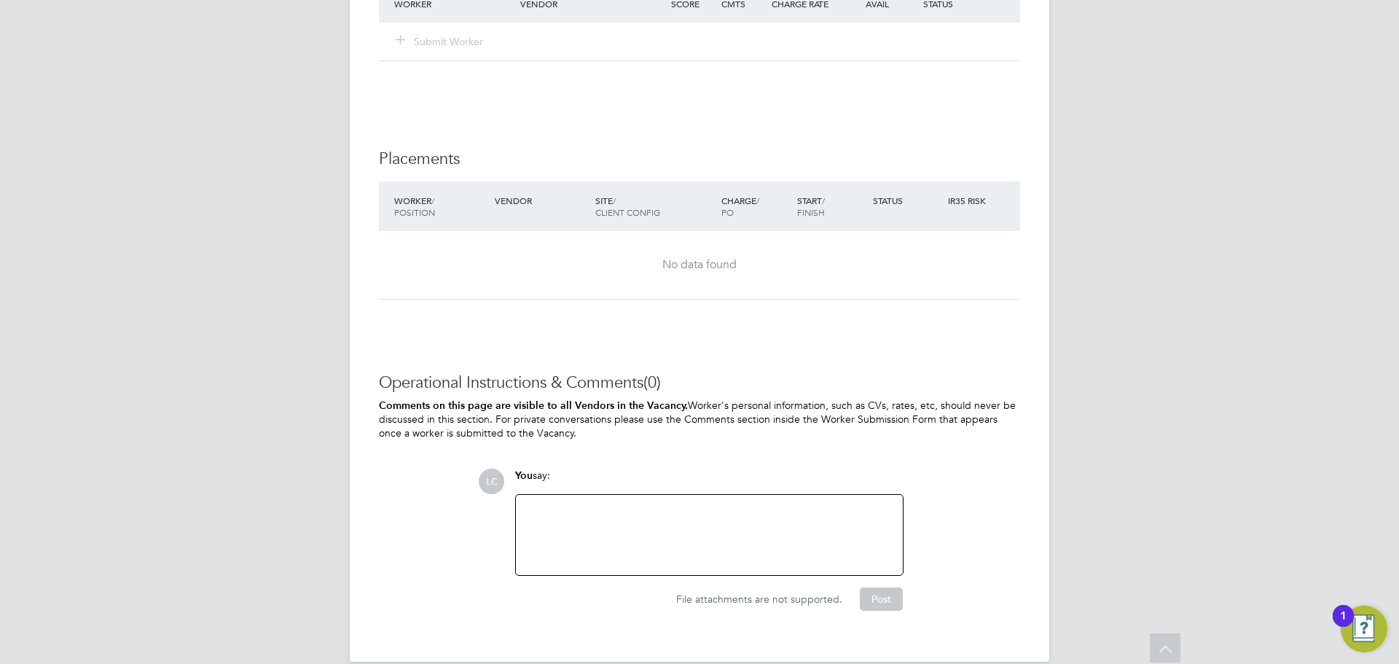
scroll to position [3615, 0]
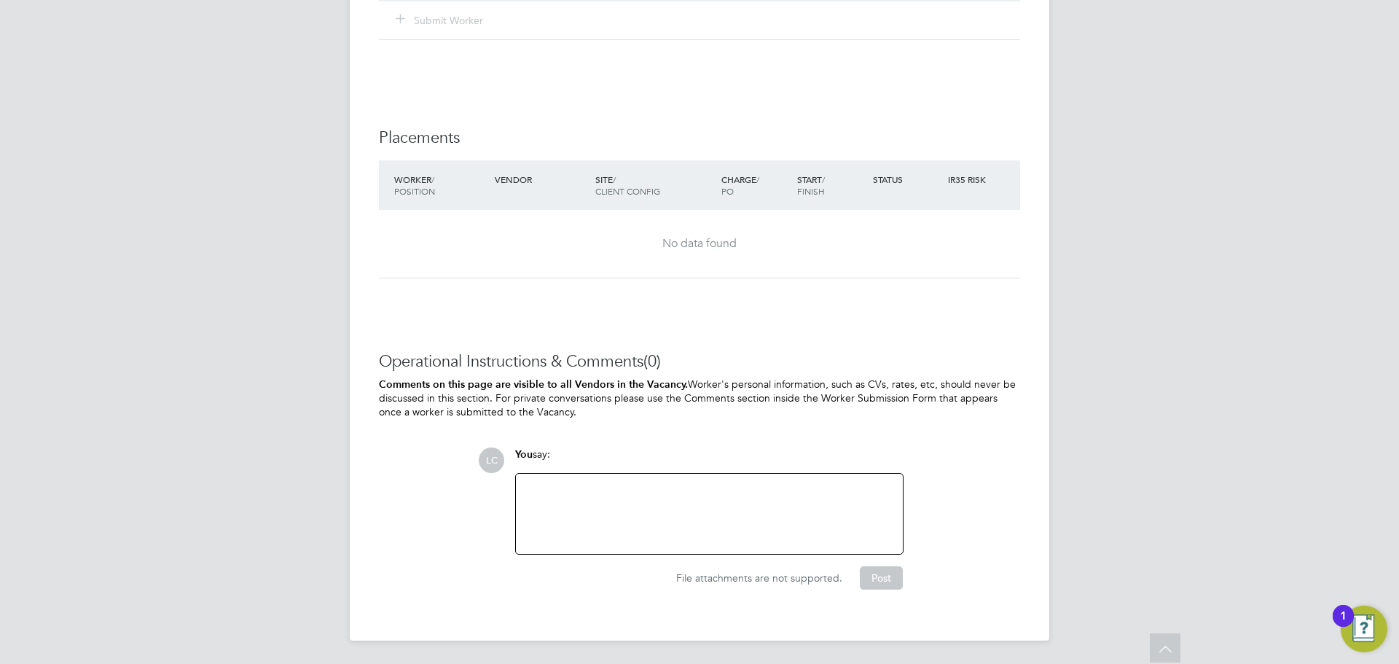
click at [585, 549] on div at bounding box center [709, 514] width 387 height 80
click at [606, 500] on div at bounding box center [709, 513] width 369 height 63
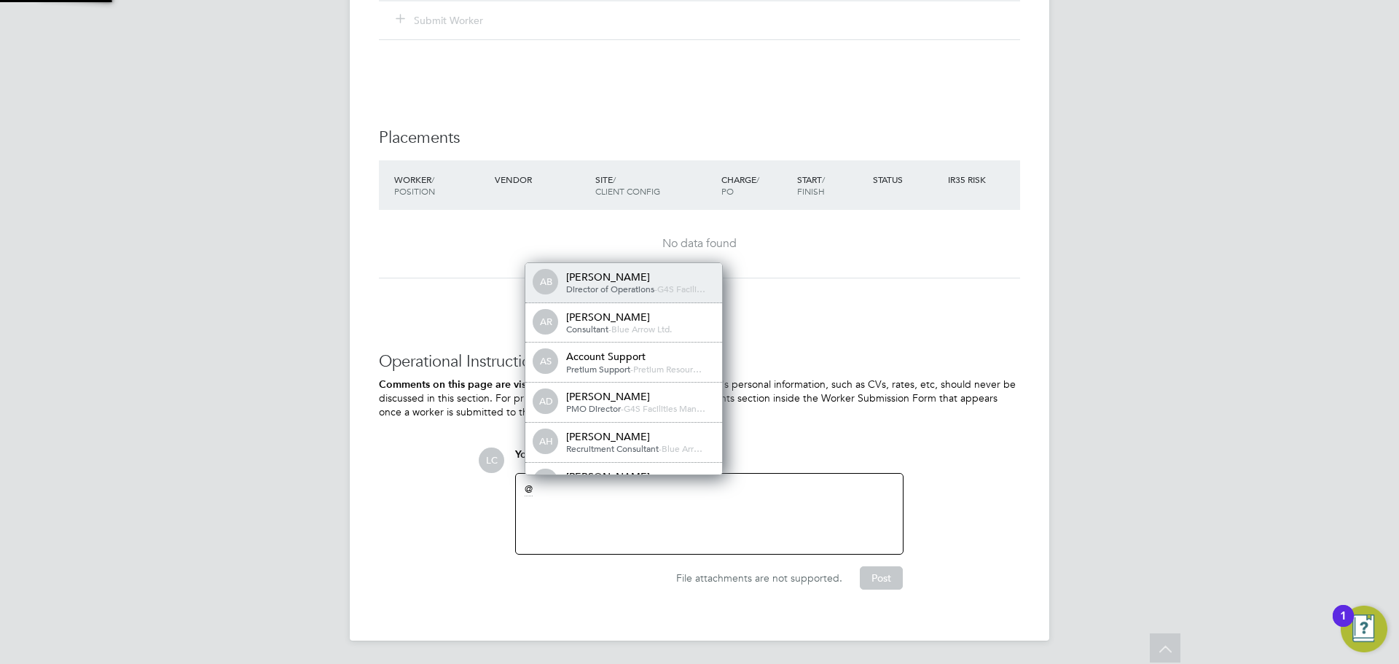
scroll to position [7, 7]
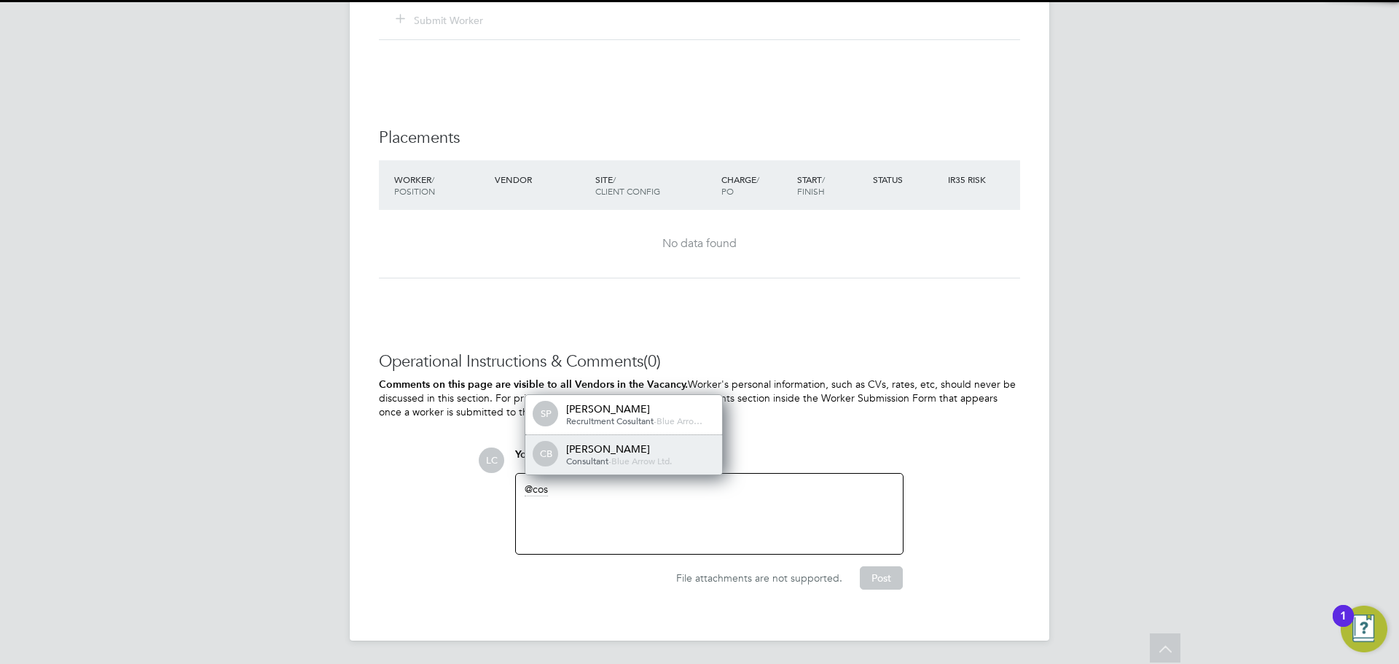
click at [653, 458] on span "Blue Arrow Ltd." at bounding box center [641, 461] width 60 height 12
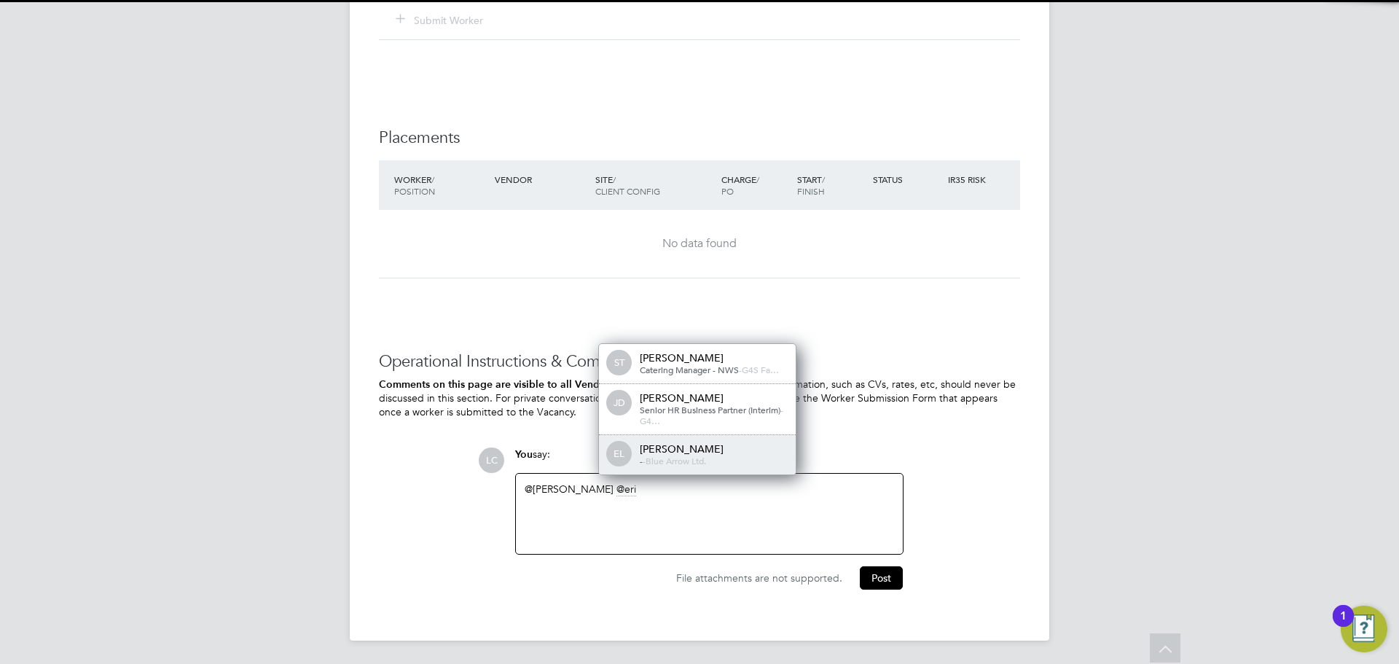
click at [680, 470] on div "EL [PERSON_NAME] - - Blue Arrow Ltd." at bounding box center [697, 454] width 197 height 39
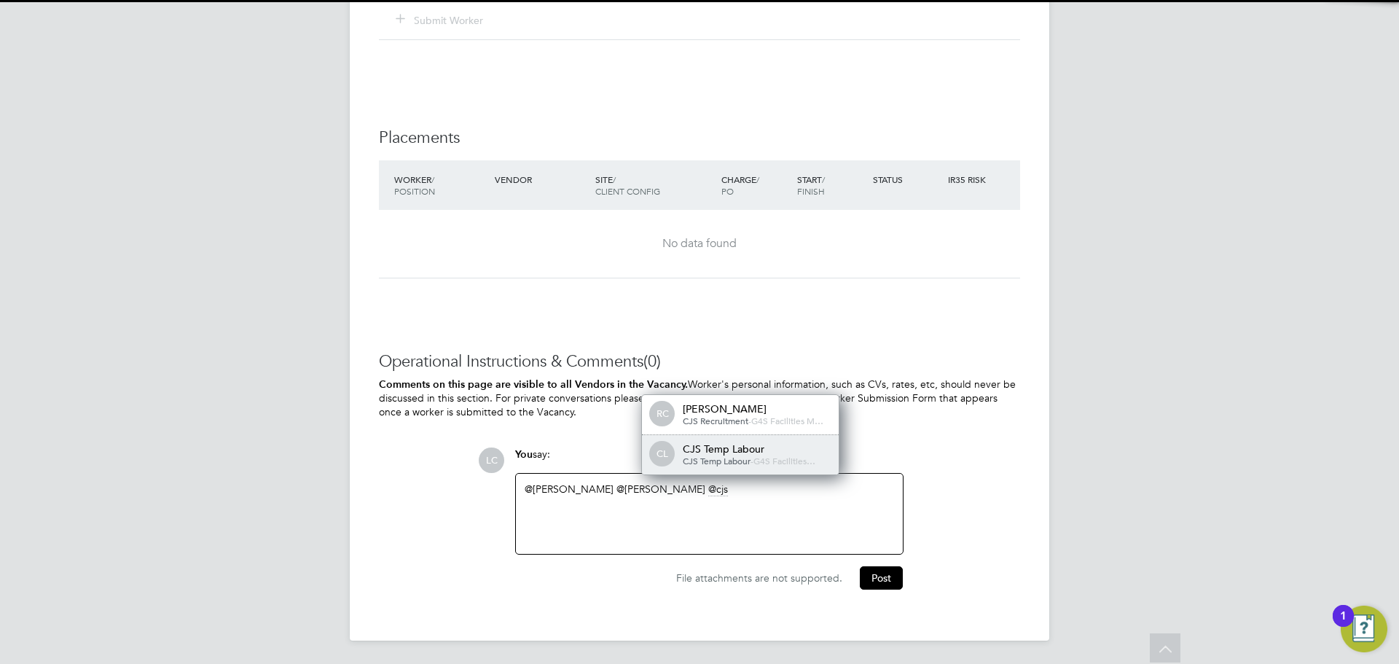
click at [740, 459] on span "CJS Temp Labour" at bounding box center [717, 461] width 68 height 12
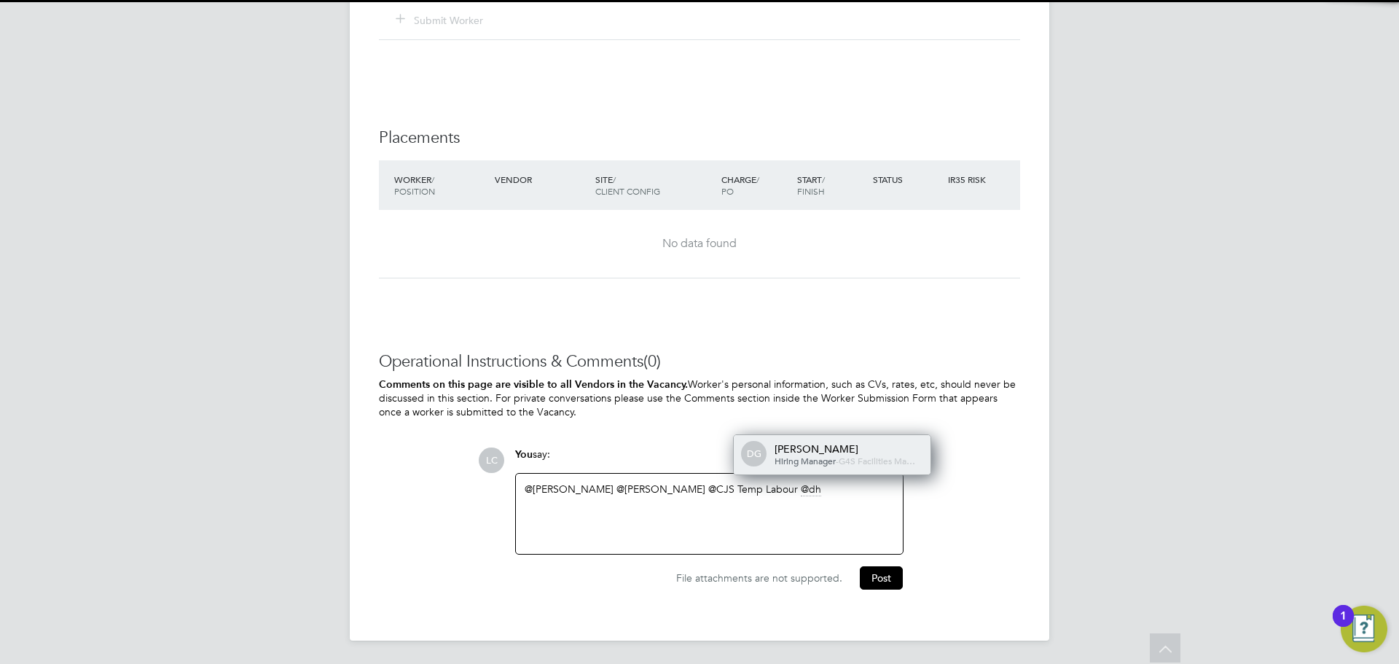
click at [745, 458] on div "DG [PERSON_NAME] Hiring Manager - G4S Facilities Ma…" at bounding box center [832, 454] width 197 height 39
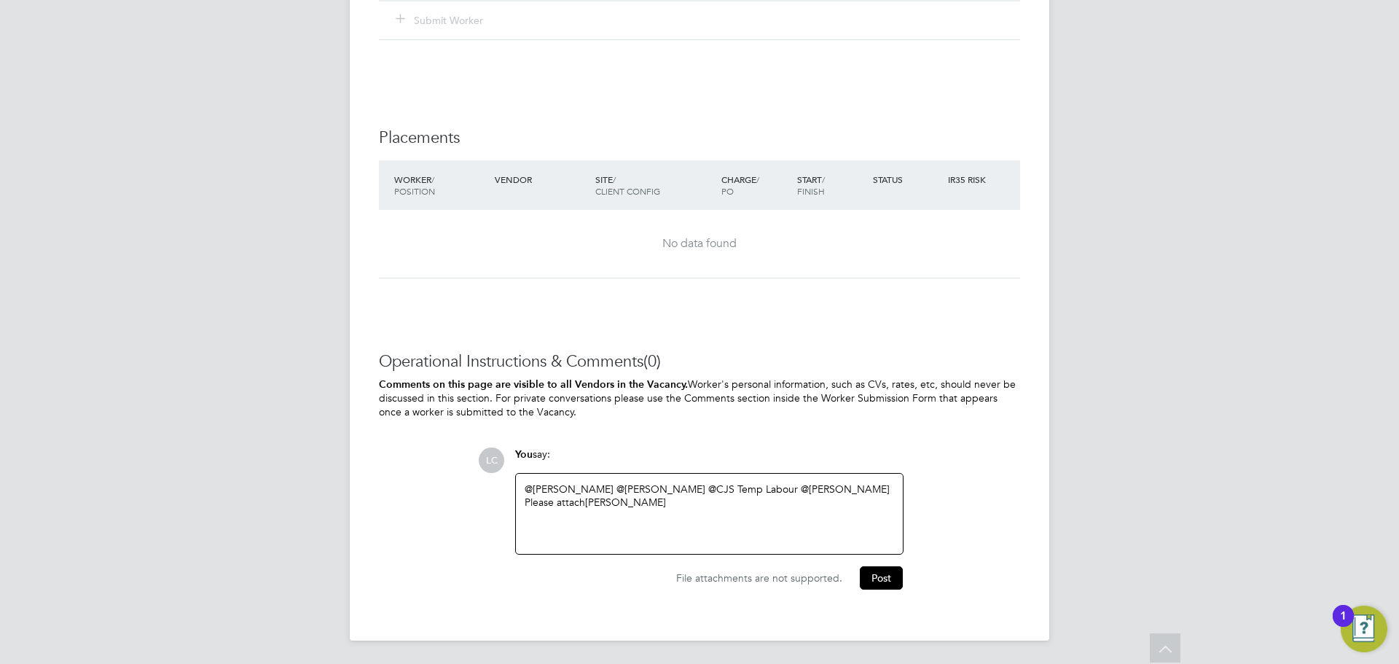
click at [831, 506] on div "Please attach [PERSON_NAME]" at bounding box center [709, 501] width 369 height 13
click at [873, 576] on button "Post" at bounding box center [881, 581] width 43 height 23
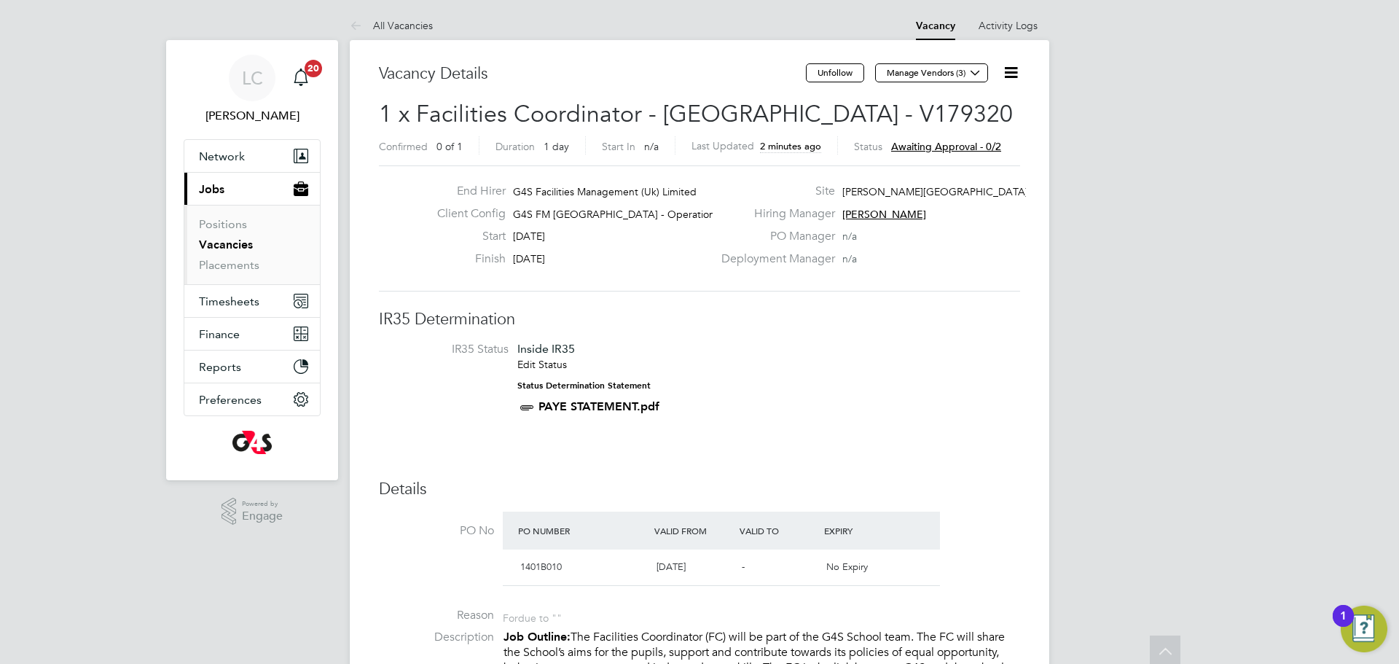
scroll to position [0, 0]
click at [237, 267] on link "Placements" at bounding box center [229, 266] width 60 height 14
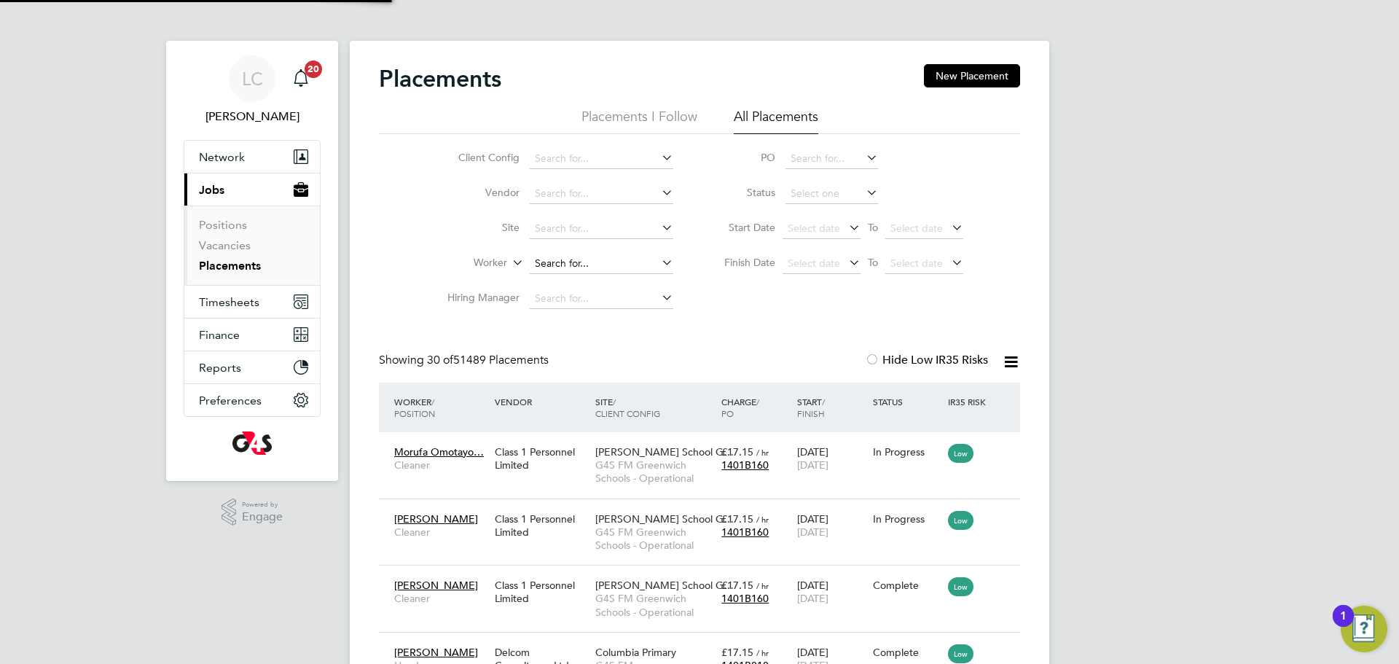
click at [576, 259] on input at bounding box center [602, 264] width 144 height 20
paste input "[PERSON_NAME]"
click at [576, 259] on input at bounding box center [602, 264] width 144 height 20
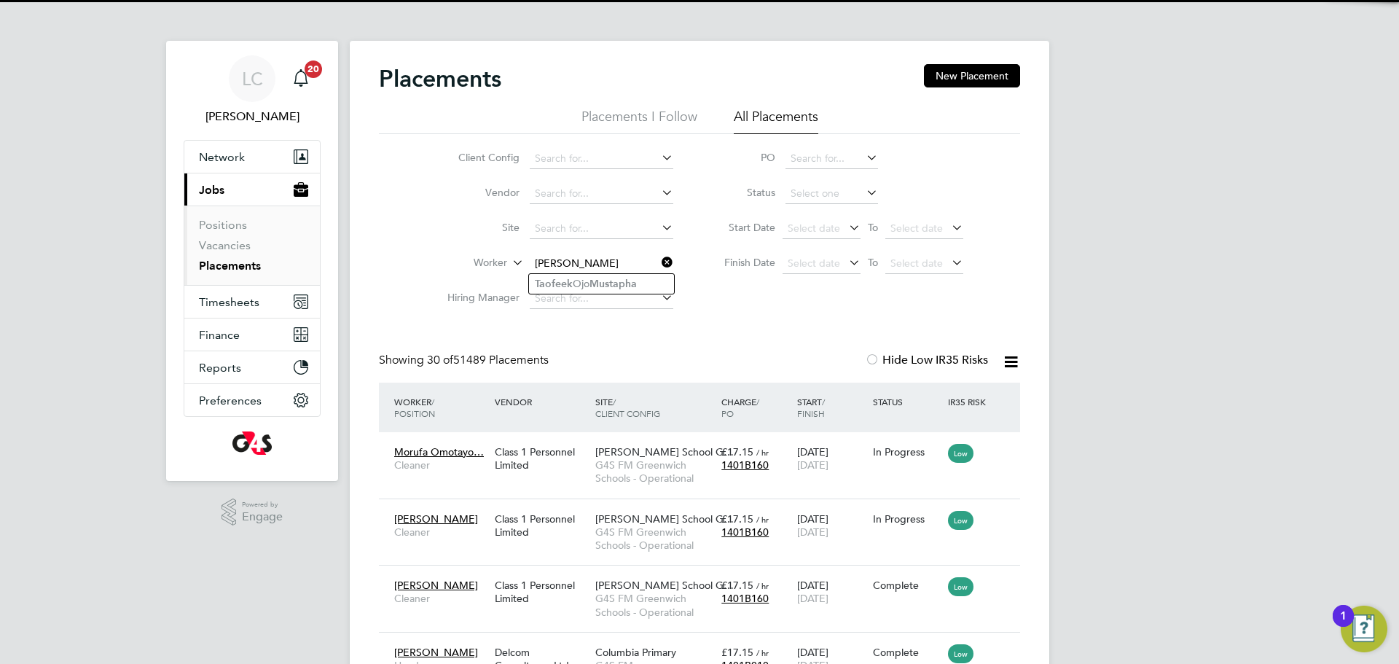
click at [631, 285] on b "Mustapha" at bounding box center [612, 284] width 47 height 12
type input "[PERSON_NAME] [PERSON_NAME]"
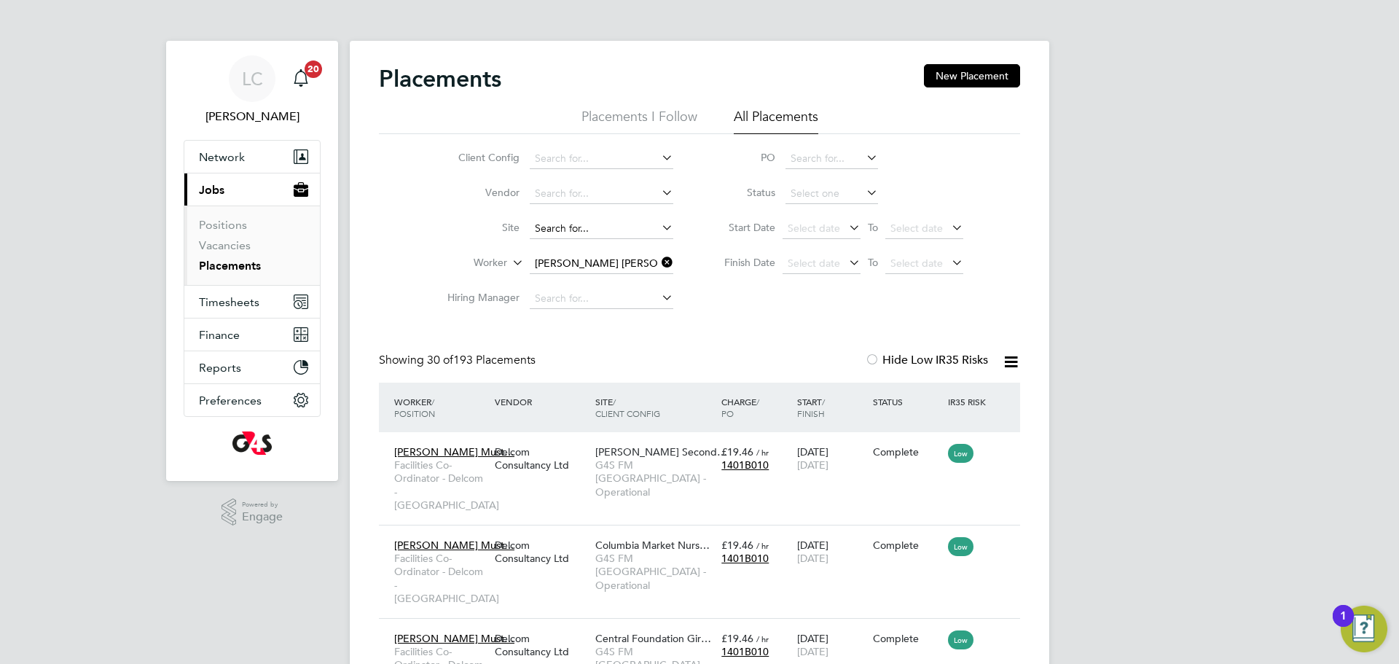
click at [565, 224] on input at bounding box center [602, 229] width 144 height 20
click at [597, 220] on input "[PERSON_NAME]" at bounding box center [602, 229] width 144 height 20
click at [605, 248] on li "[PERSON_NAME][GEOGRAPHIC_DATA]" at bounding box center [611, 249] width 164 height 20
type input "[PERSON_NAME][GEOGRAPHIC_DATA]"
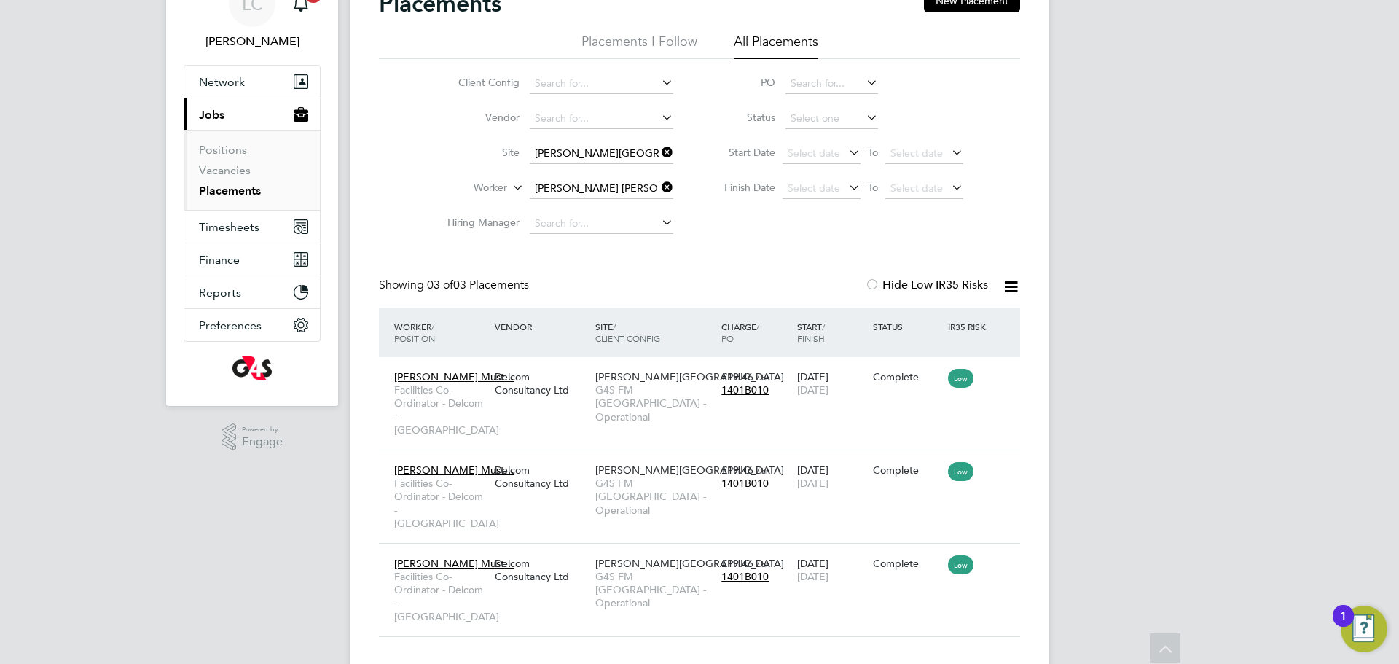
click at [659, 157] on icon at bounding box center [659, 152] width 0 height 20
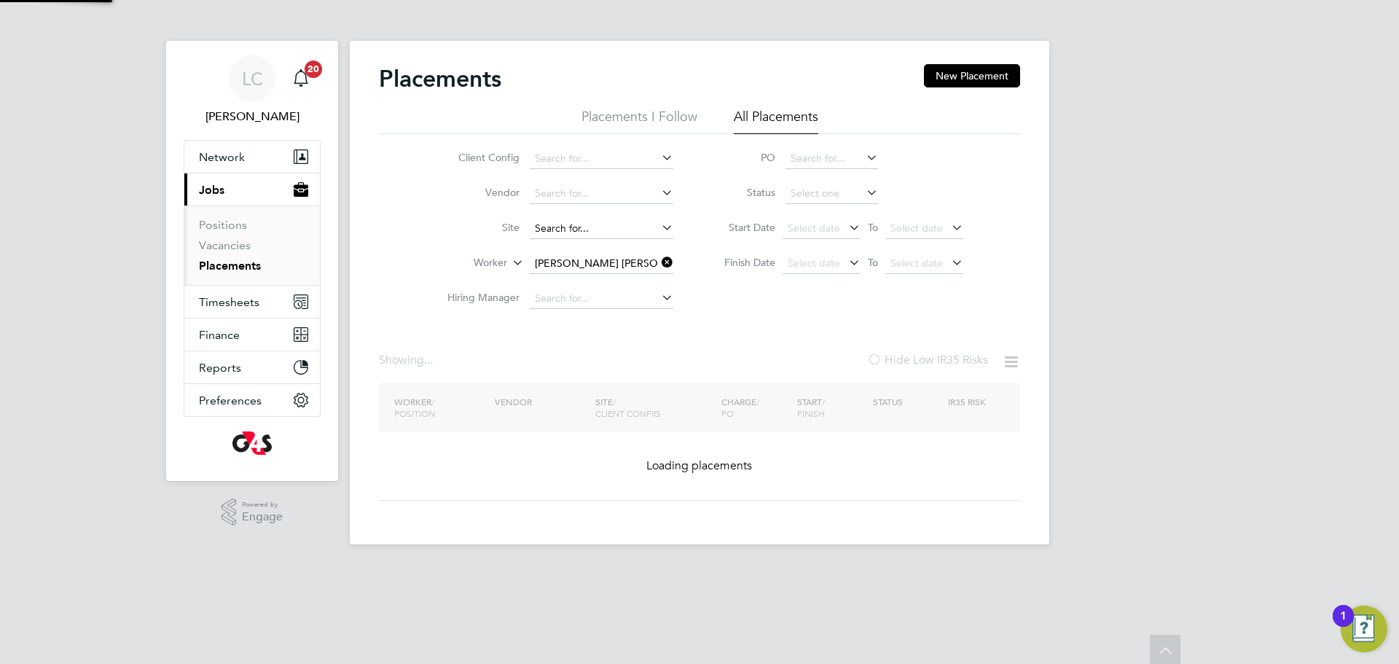
click at [572, 224] on input at bounding box center [602, 229] width 144 height 20
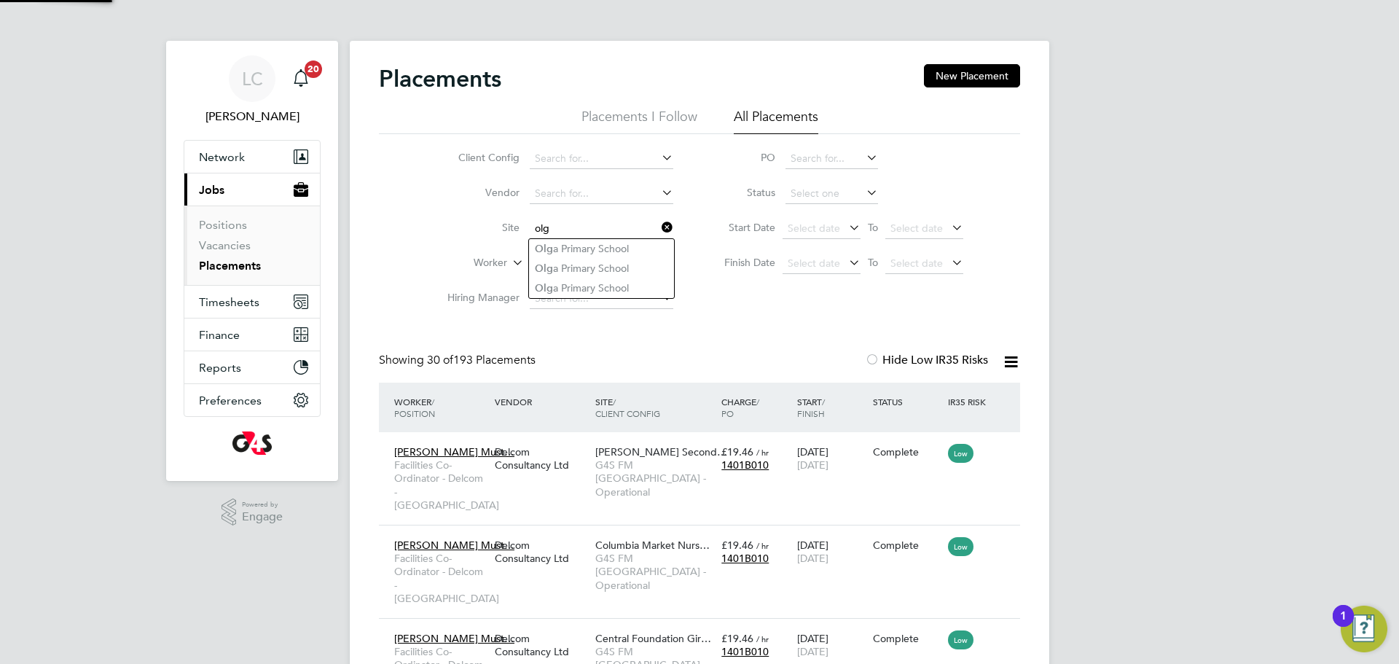
type input "olg"
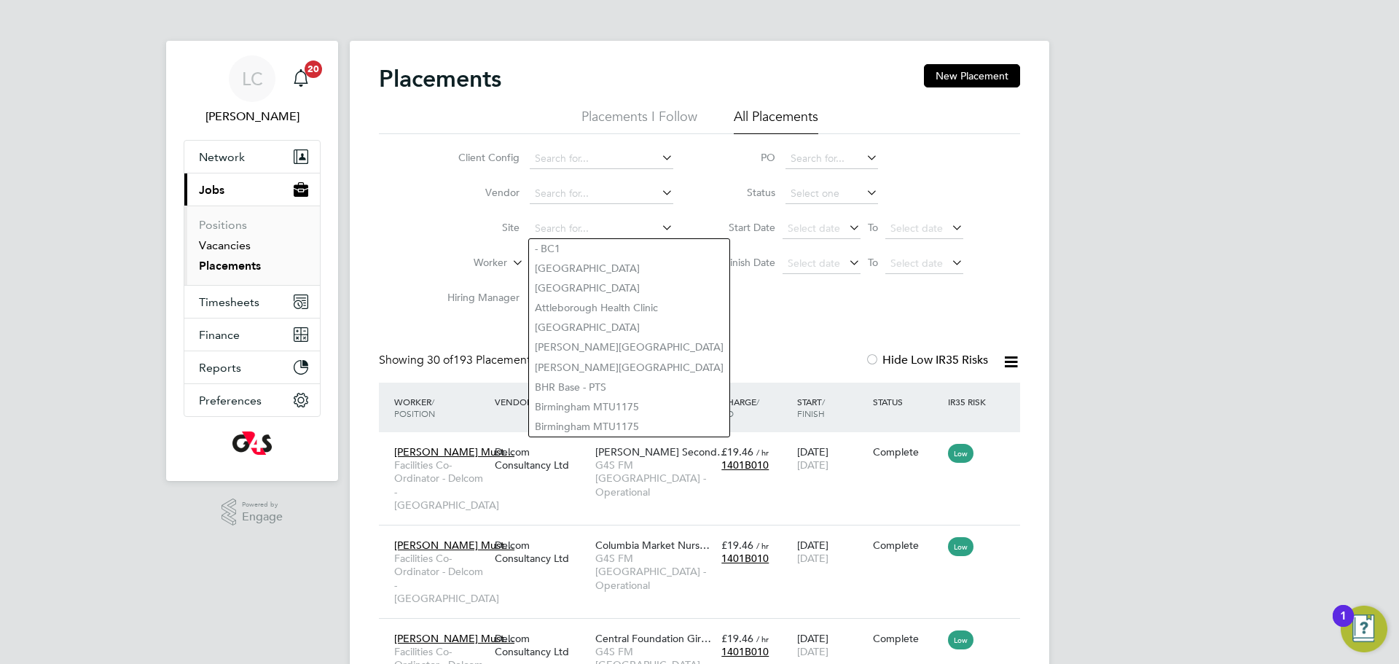
click at [237, 251] on link "Vacancies" at bounding box center [225, 245] width 52 height 14
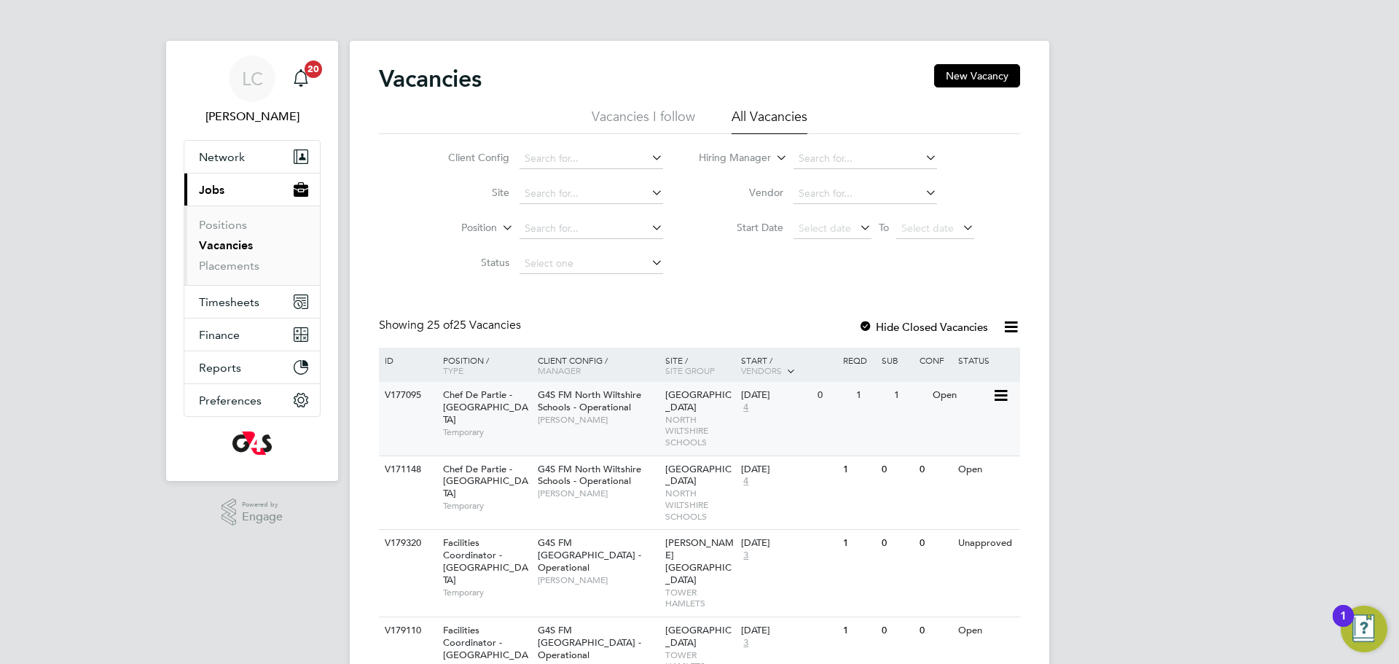
click at [707, 436] on span "NORTH WILTSHIRE SCHOOLS" at bounding box center [699, 431] width 69 height 34
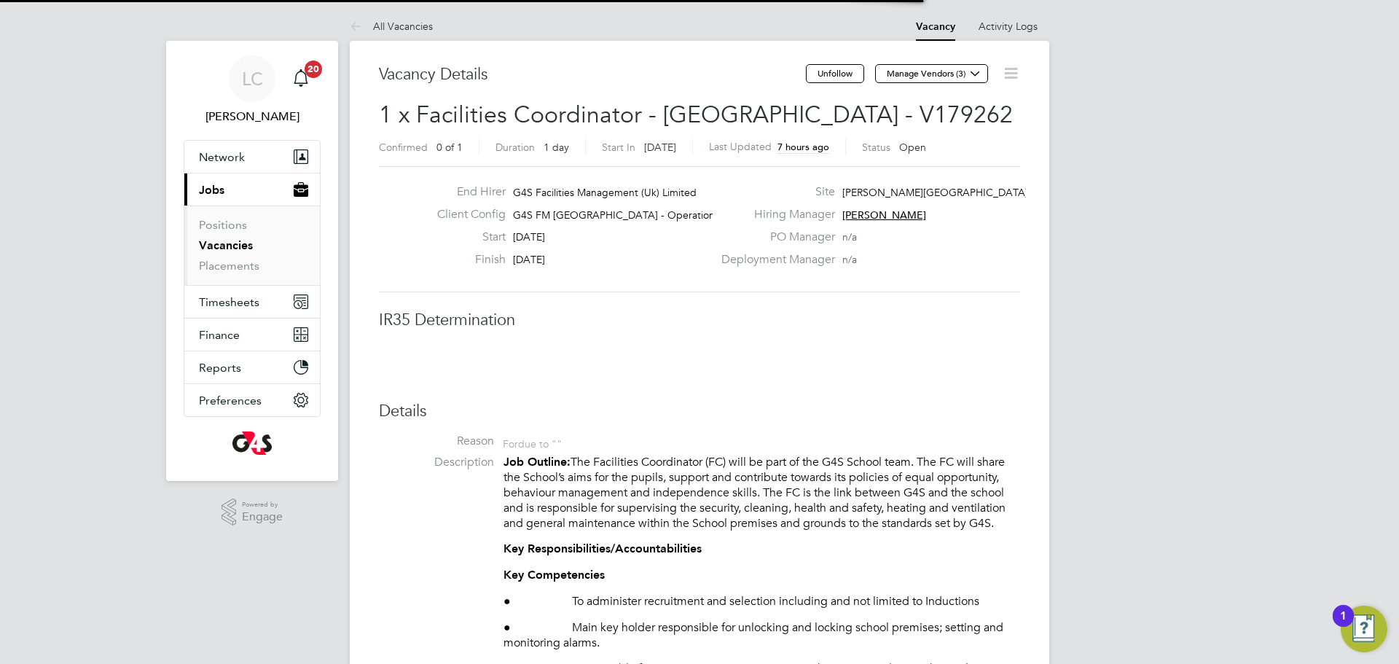
scroll to position [7, 7]
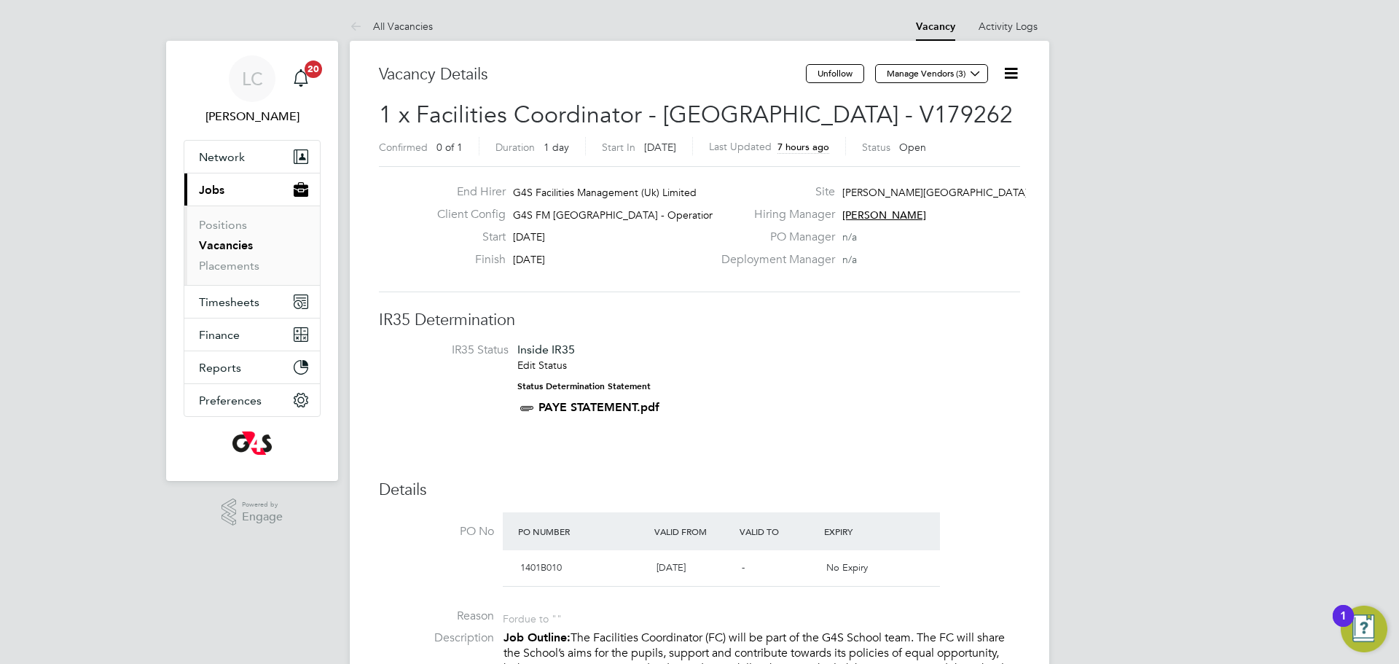
click at [1006, 72] on icon at bounding box center [1011, 73] width 18 height 18
click at [933, 110] on li "Edit Vacancy e" at bounding box center [975, 108] width 85 height 20
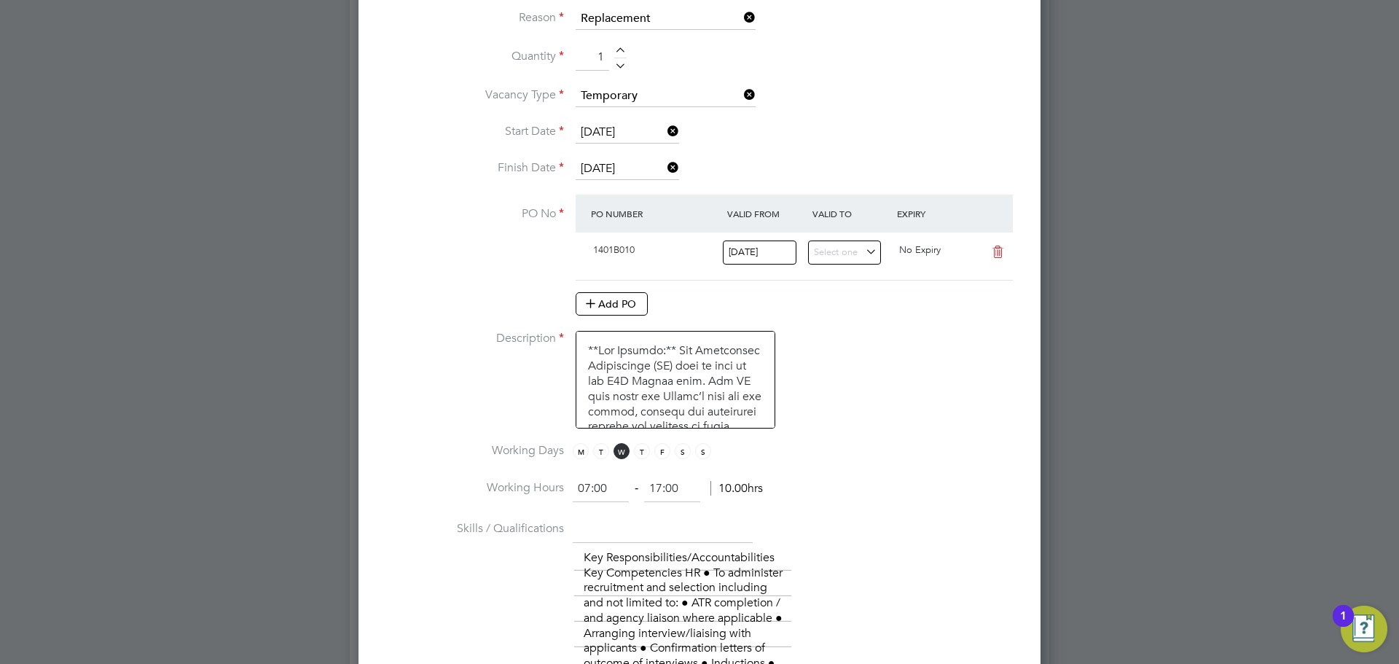
click at [621, 51] on div at bounding box center [620, 52] width 12 height 10
type input "2"
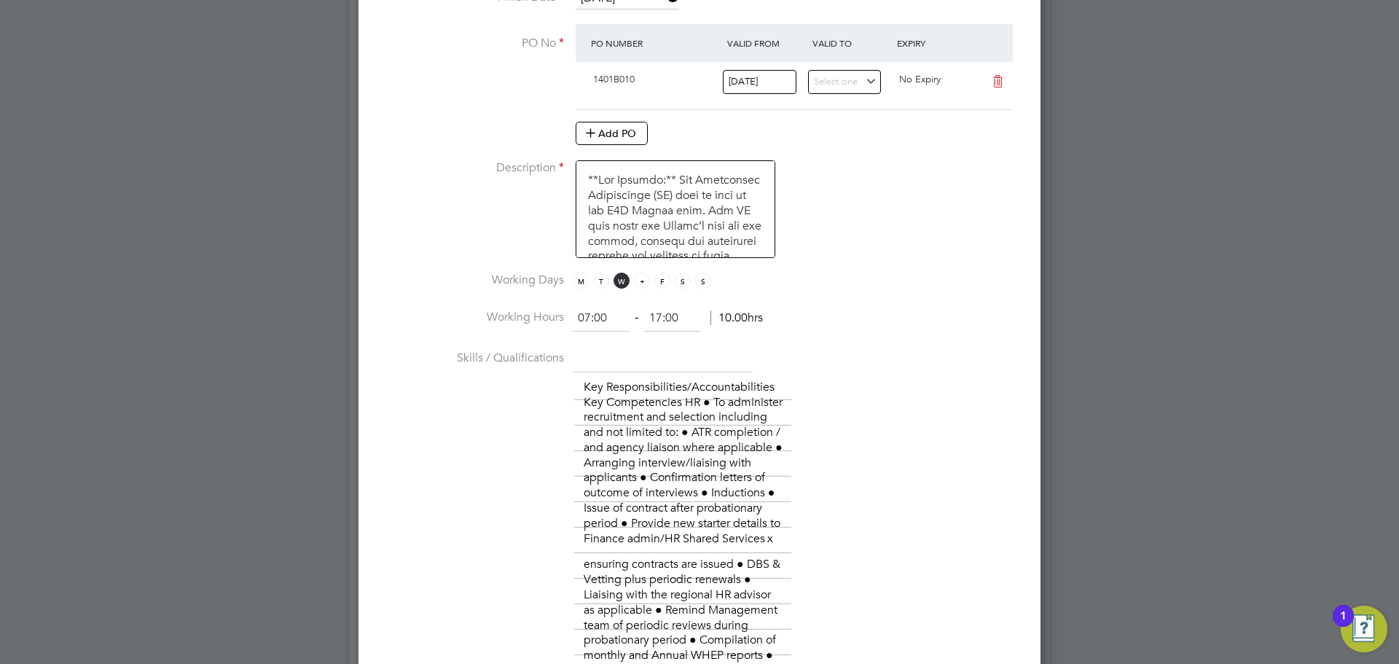
click at [643, 286] on span "T" at bounding box center [642, 280] width 16 height 16
click at [664, 280] on span "F" at bounding box center [662, 280] width 16 height 16
drag, startPoint x: 640, startPoint y: 286, endPoint x: 659, endPoint y: 283, distance: 19.2
click at [648, 286] on span "T" at bounding box center [642, 280] width 16 height 16
click at [667, 283] on span "F" at bounding box center [662, 280] width 16 height 16
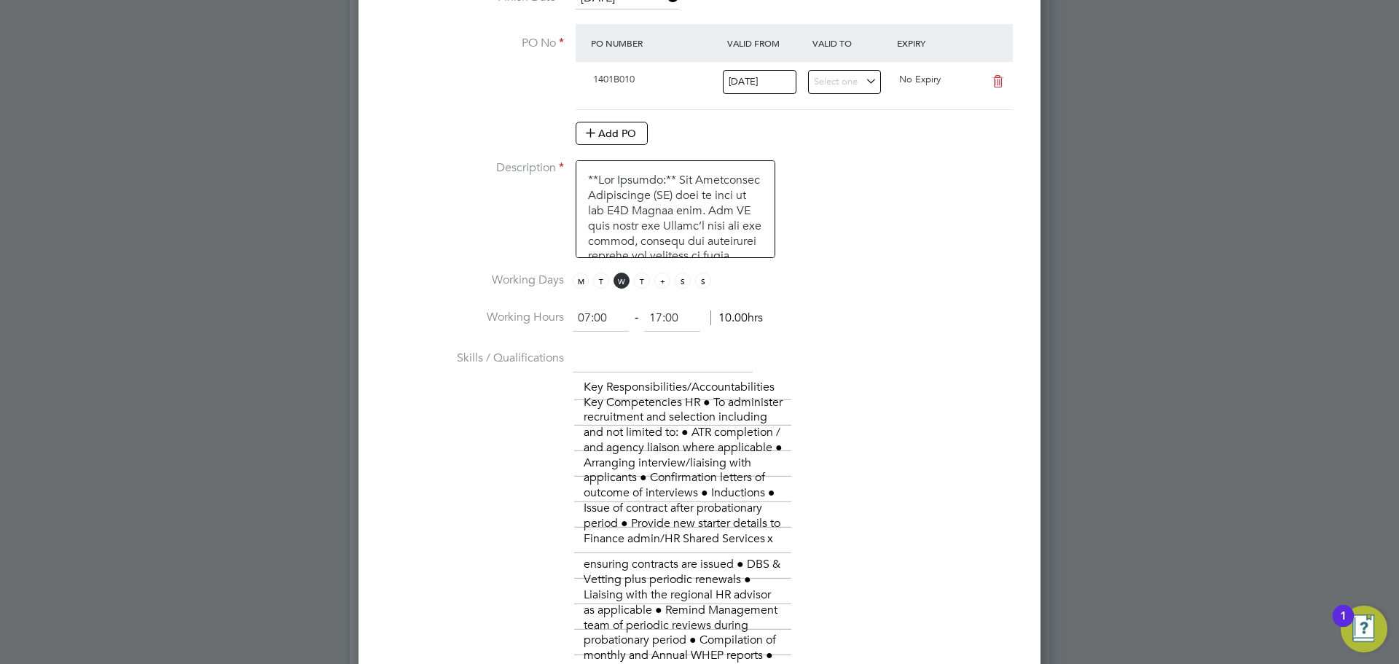
drag, startPoint x: 643, startPoint y: 282, endPoint x: 658, endPoint y: 284, distance: 14.7
click at [642, 282] on span "T" at bounding box center [642, 280] width 16 height 16
click at [661, 283] on span "F" at bounding box center [662, 280] width 16 height 16
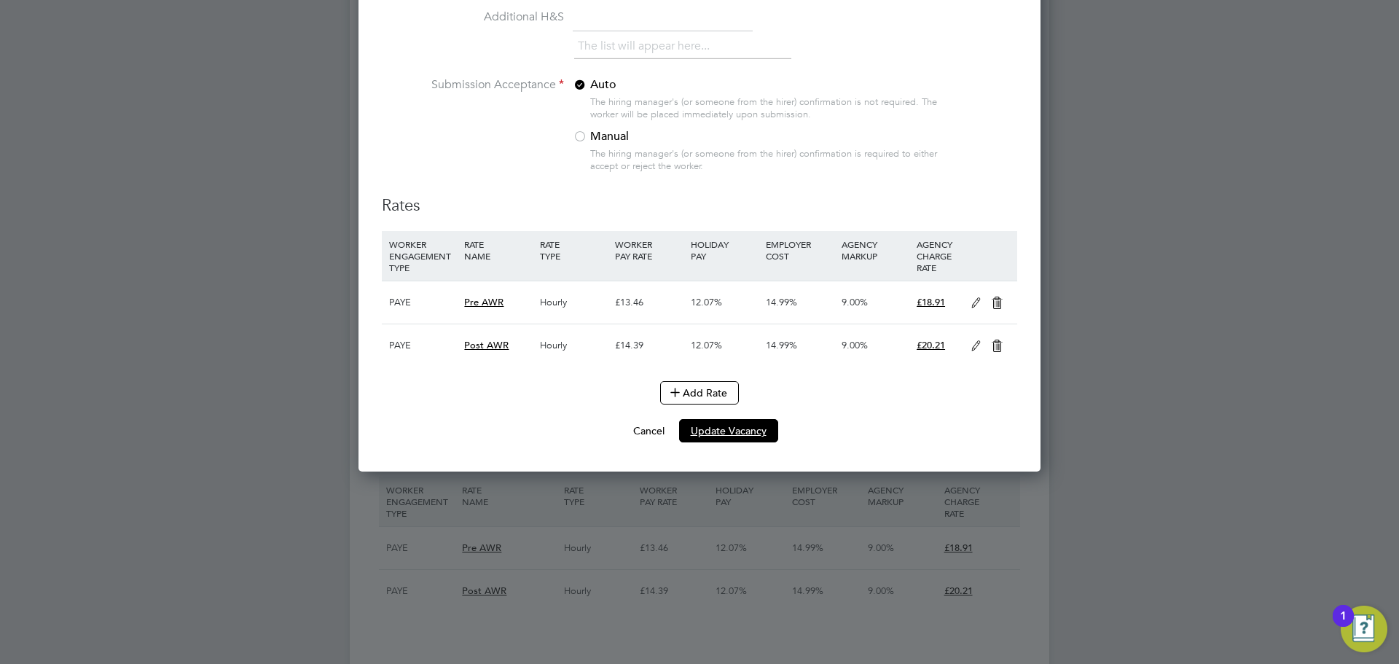
drag, startPoint x: 739, startPoint y: 461, endPoint x: 728, endPoint y: 455, distance: 12.1
click at [738, 442] on button "Update Vacancy" at bounding box center [728, 430] width 99 height 23
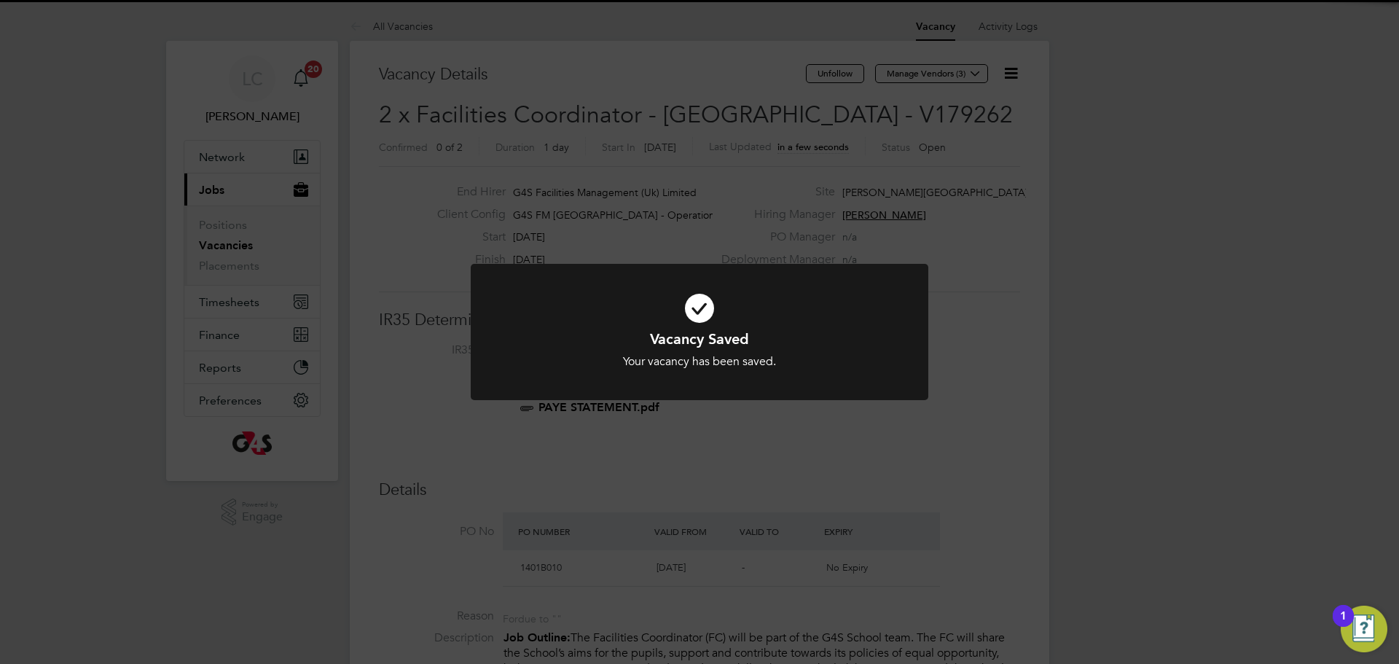
click at [770, 236] on div "Vacancy Saved Your vacancy has been saved. Cancel Okay" at bounding box center [699, 332] width 1399 height 664
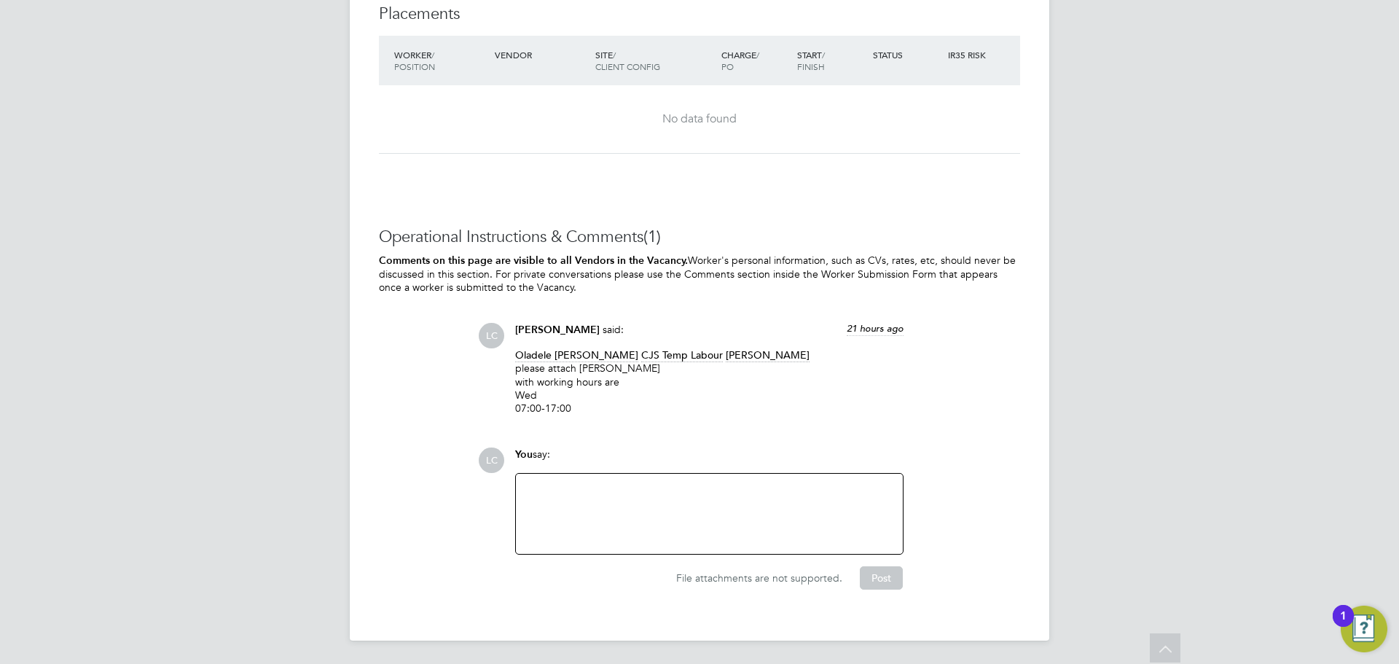
click at [632, 479] on div at bounding box center [709, 514] width 387 height 80
click at [640, 500] on div at bounding box center [709, 513] width 369 height 63
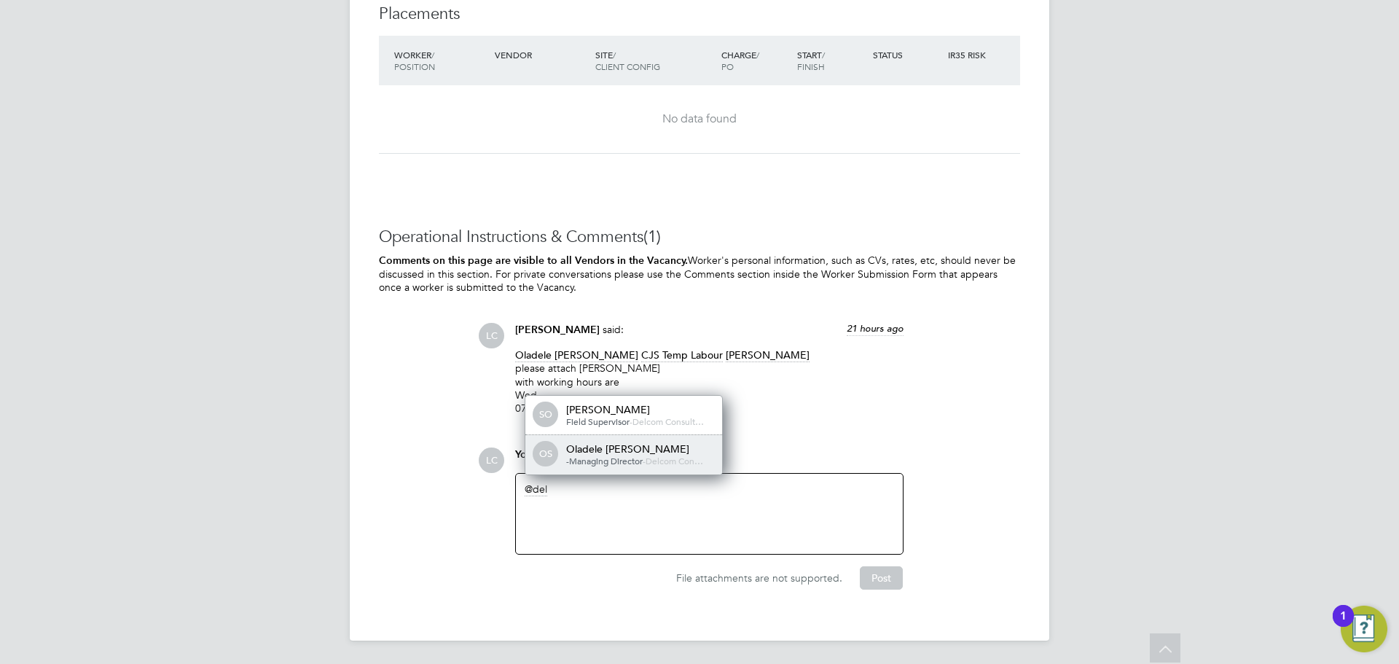
click at [657, 453] on div "Oladele Peter Shosanya" at bounding box center [639, 448] width 146 height 13
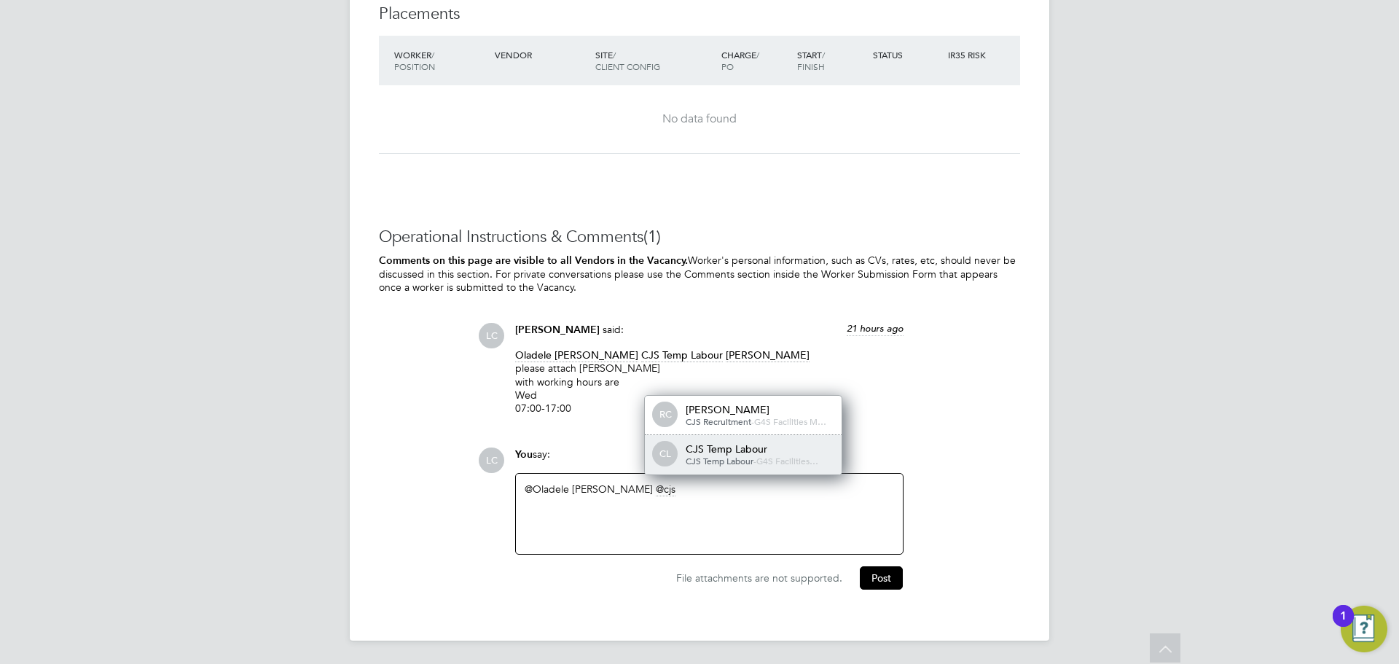
click at [762, 448] on div "CJS Temp Labour" at bounding box center [759, 448] width 146 height 13
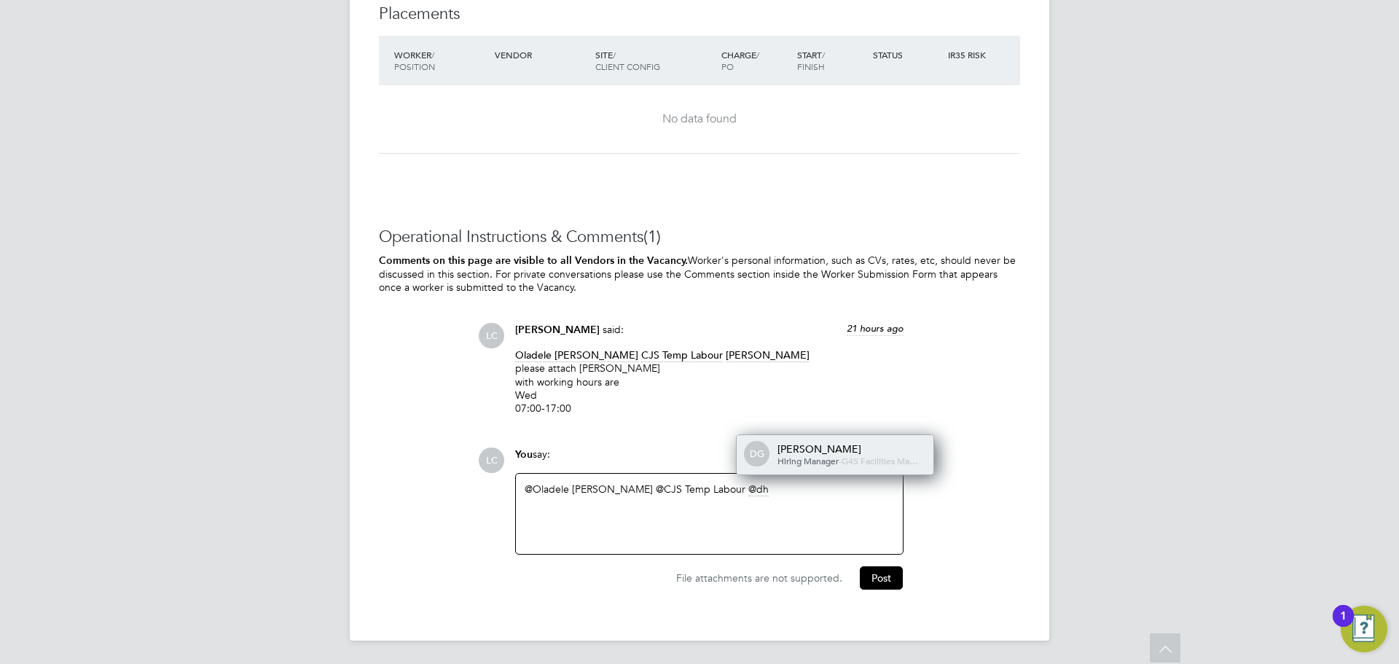
click at [899, 442] on div "[PERSON_NAME]" at bounding box center [850, 448] width 146 height 13
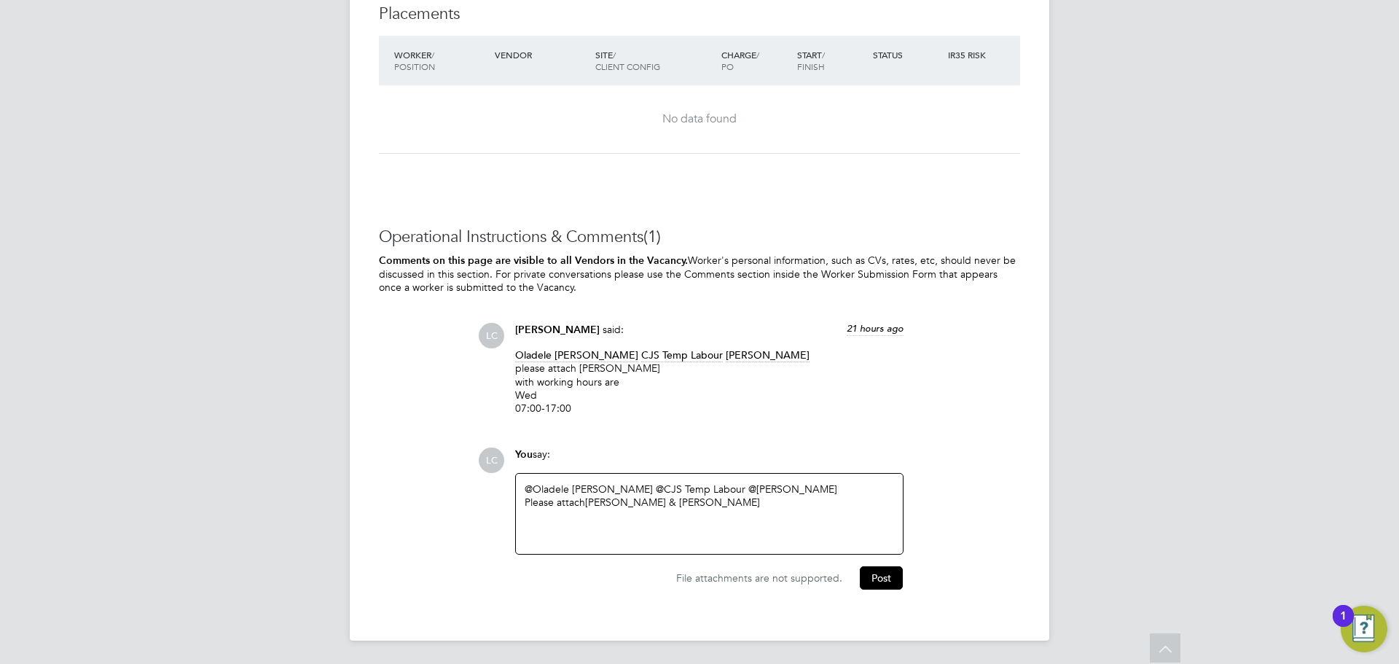
drag, startPoint x: 683, startPoint y: 500, endPoint x: 727, endPoint y: 511, distance: 44.9
click at [688, 500] on div "Please attach Soremekun Akeem & MUSTAPHA TAOFEEK" at bounding box center [709, 501] width 369 height 13
click at [715, 495] on div "Please attach Soremekun Akeem" at bounding box center [709, 501] width 369 height 13
click at [678, 502] on div "Please attach Soremekun Akeem Wed - Fri 07:00-17:00" at bounding box center [709, 501] width 369 height 13
click at [699, 500] on div "Please attach Soremekun Akeem Wed - Fri 07:00-17:00" at bounding box center [709, 501] width 369 height 13
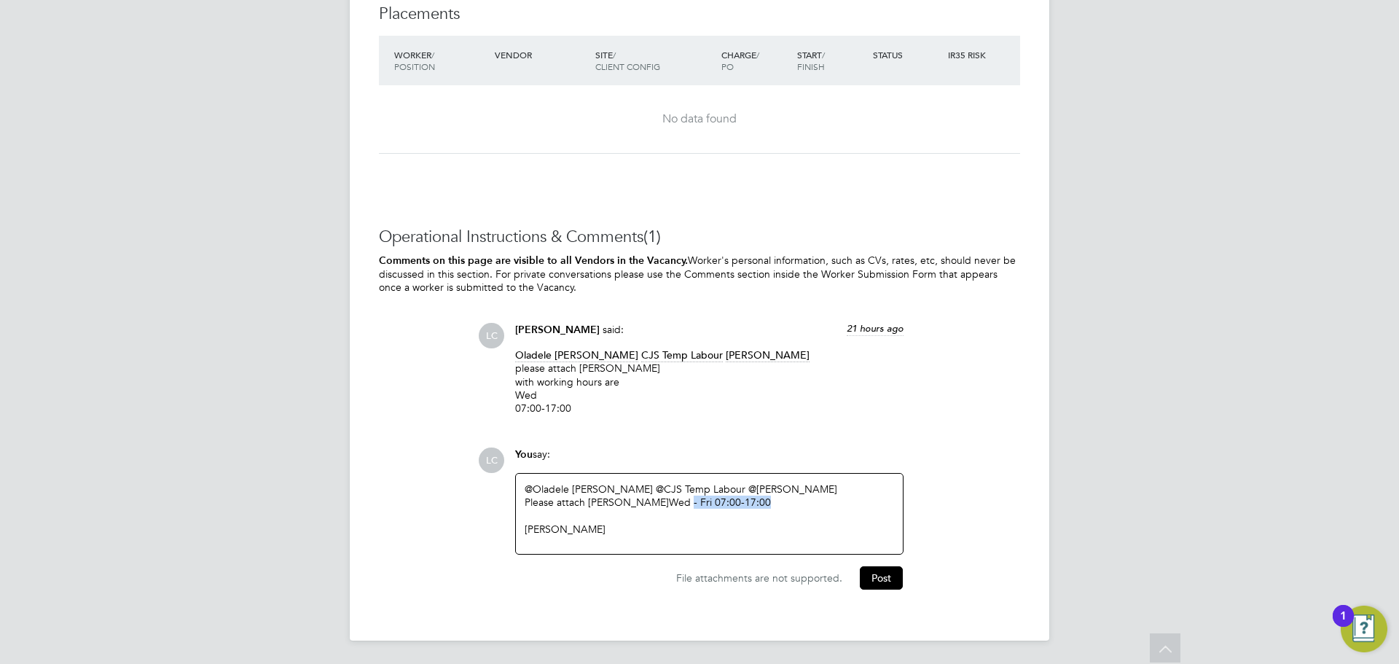
drag, startPoint x: 700, startPoint y: 500, endPoint x: 787, endPoint y: 505, distance: 87.6
click at [787, 505] on div "Please attach Soremekun Akeem Wed - Fri 07:00-17:00" at bounding box center [709, 501] width 369 height 13
copy div "- Fri 07:00-17:00"
click at [731, 506] on div "Please attach Soremekun Akeem Wed - Fri 07:00-17:00" at bounding box center [709, 501] width 369 height 13
click at [721, 501] on div "Please attach Soremekun Akeem Wed - Fri 07:00-17:00" at bounding box center [709, 501] width 369 height 13
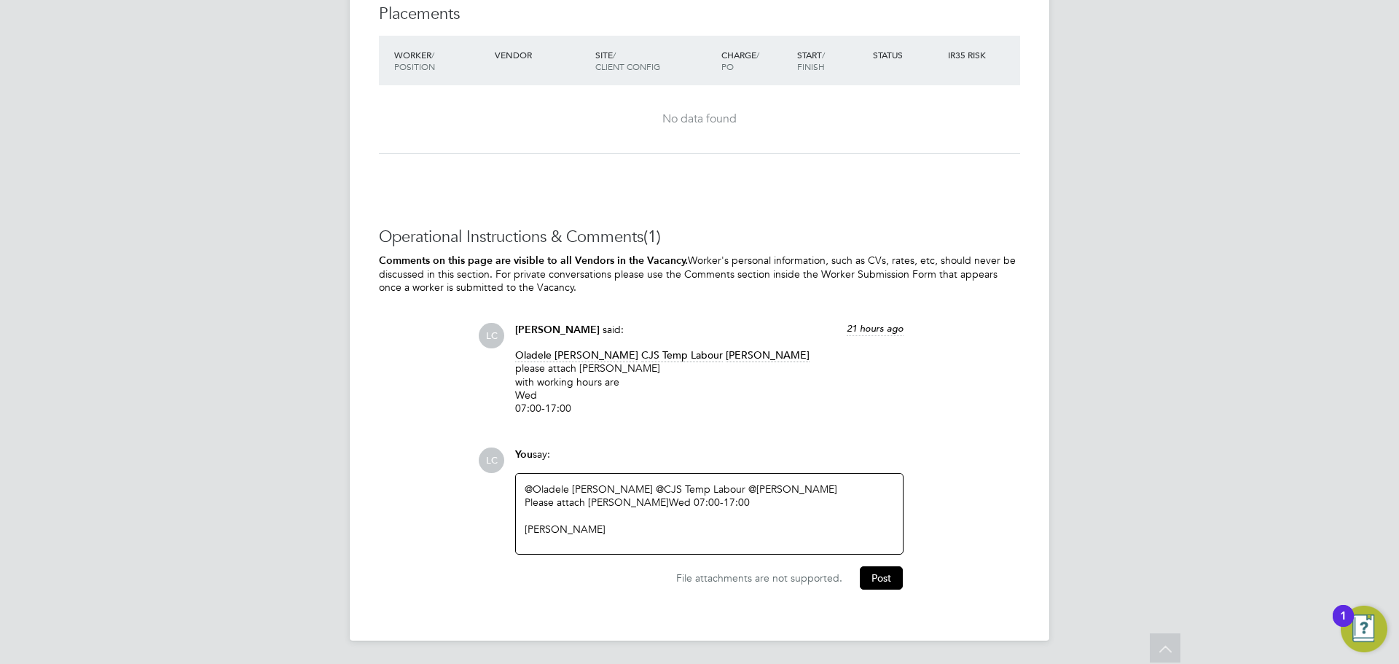
click at [589, 500] on div "Please attach Soremekun Akeem Wed 07:00-17:00" at bounding box center [709, 501] width 369 height 13
click at [526, 538] on div "[PERSON_NAME]" at bounding box center [709, 540] width 369 height 13
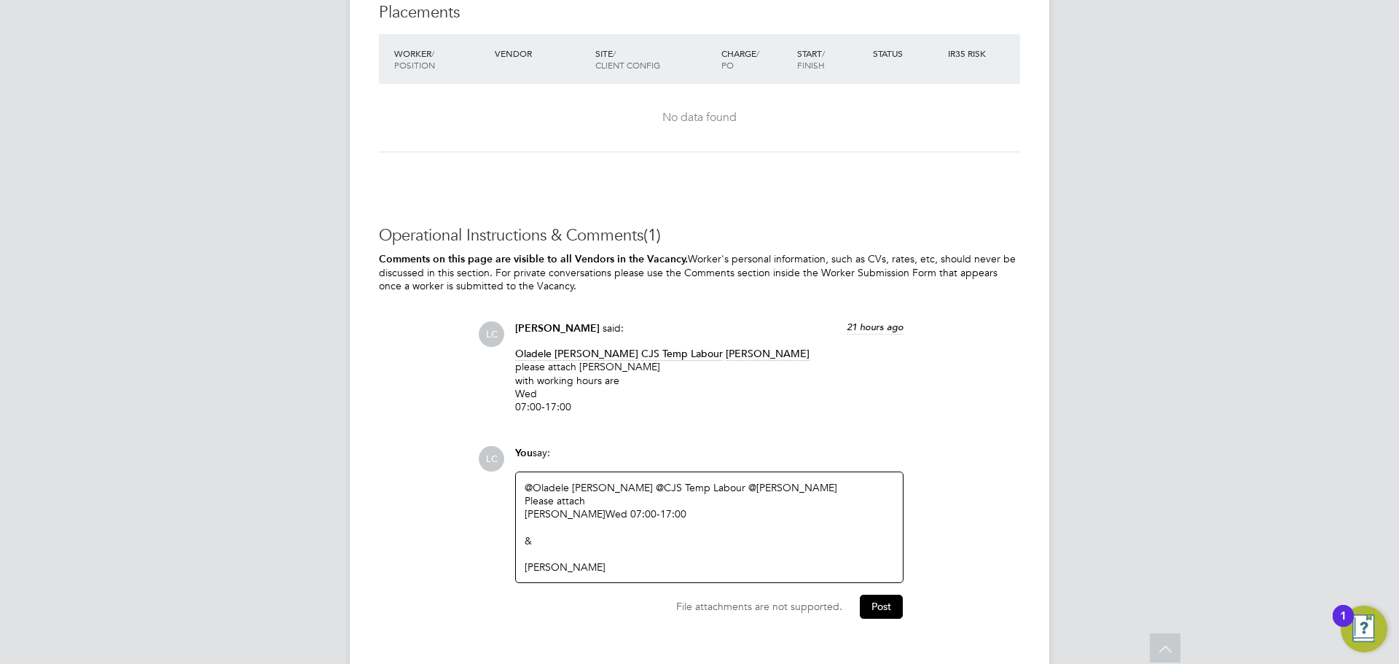
click at [576, 529] on div at bounding box center [709, 527] width 369 height 13
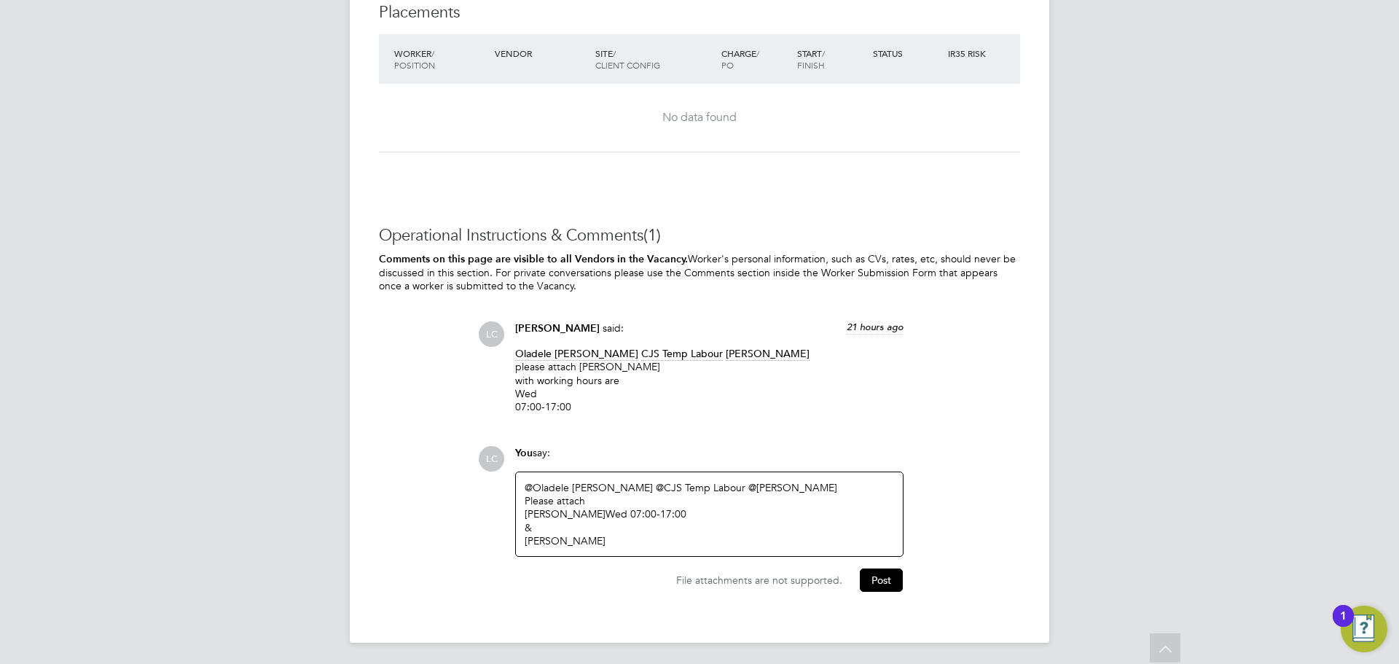
click at [567, 525] on div "&" at bounding box center [709, 527] width 369 height 13
click at [678, 538] on div "[PERSON_NAME]" at bounding box center [709, 540] width 369 height 13
click at [627, 540] on div "MUSTAPHA TAOFEEK - Fri 07:00-17:00" at bounding box center [709, 540] width 369 height 13
click at [885, 578] on button "Post" at bounding box center [881, 579] width 43 height 23
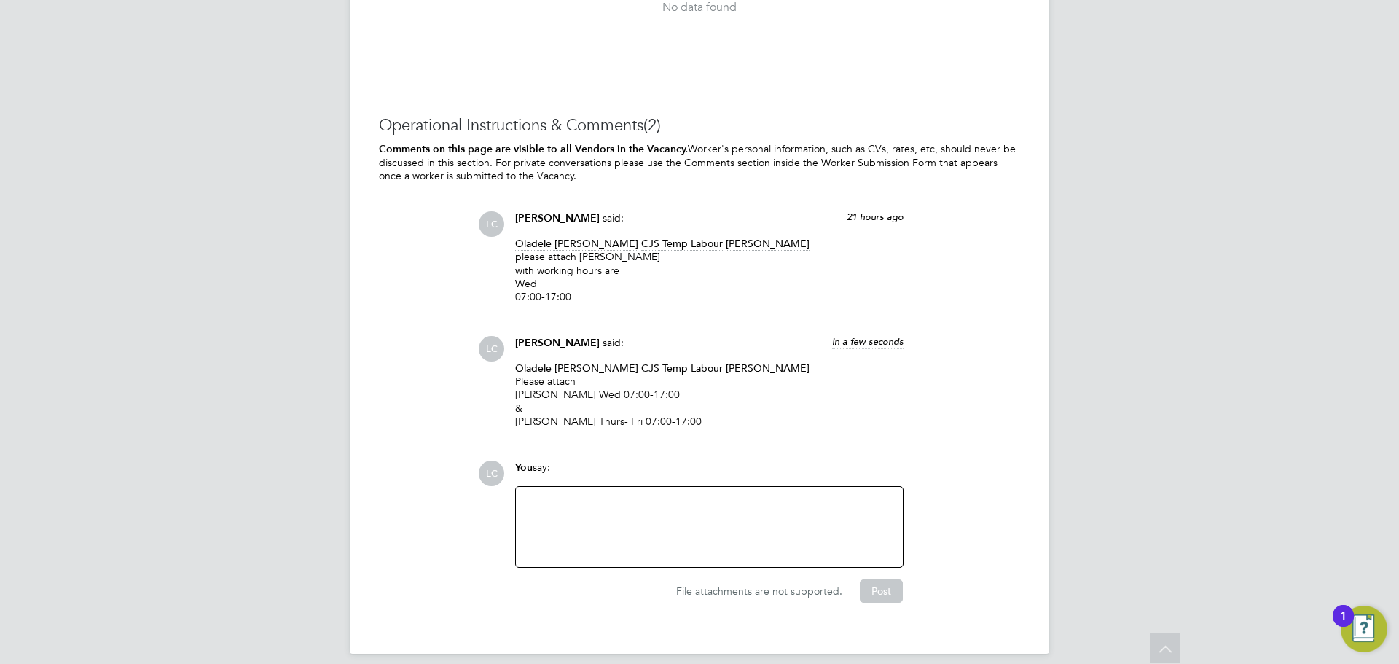
scroll to position [3929, 0]
